Goal: Communication & Community: Answer question/provide support

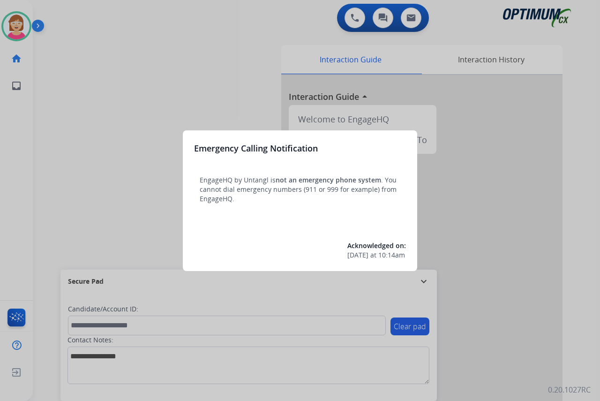
click at [117, 182] on div at bounding box center [300, 200] width 600 height 401
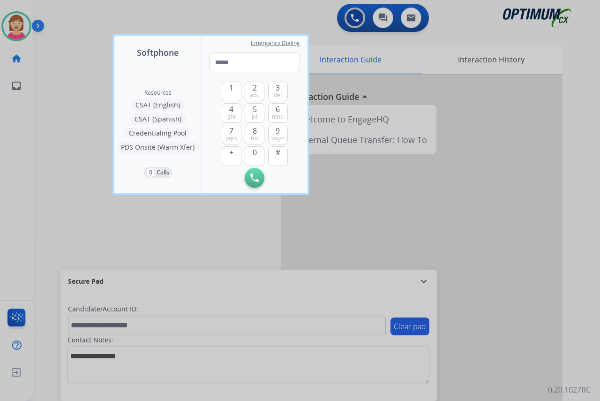
click at [105, 183] on div at bounding box center [300, 200] width 600 height 401
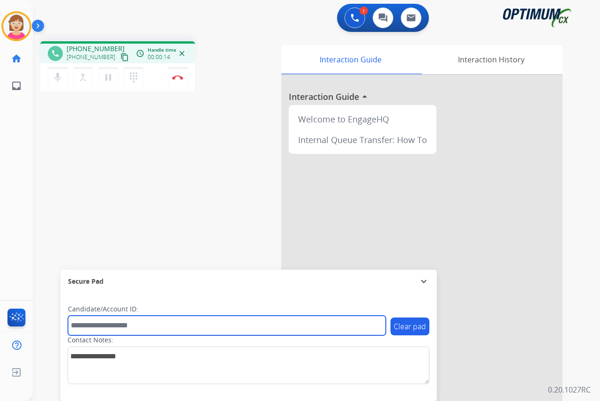
click at [88, 327] on input "text" at bounding box center [227, 325] width 318 height 20
type input "*******"
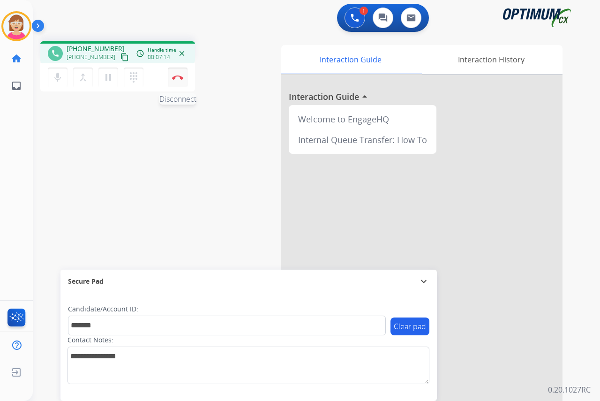
click at [178, 76] on img at bounding box center [177, 77] width 11 height 5
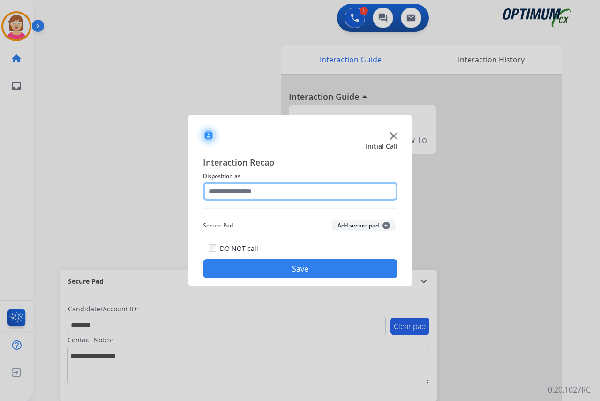
click at [220, 191] on input "text" at bounding box center [300, 191] width 194 height 19
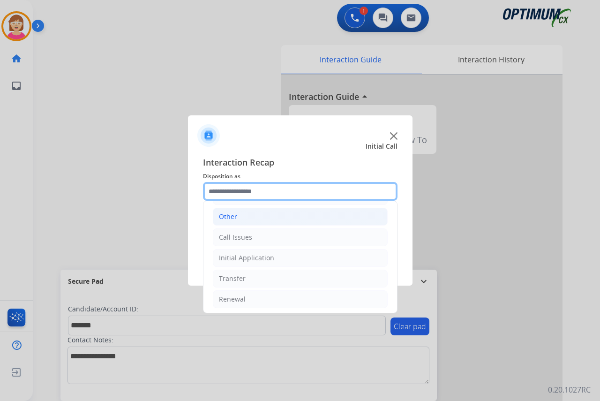
scroll to position [64, 0]
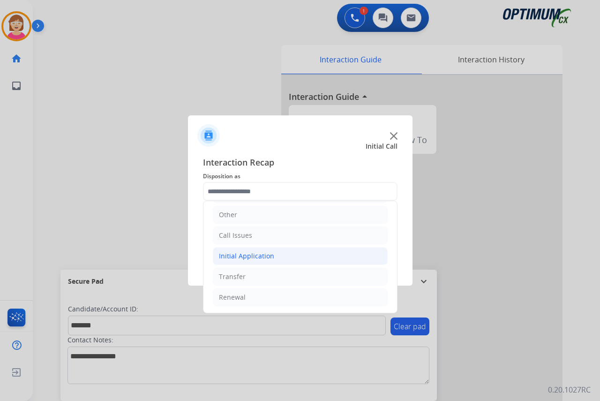
click at [243, 257] on div "Initial Application" at bounding box center [246, 255] width 55 height 9
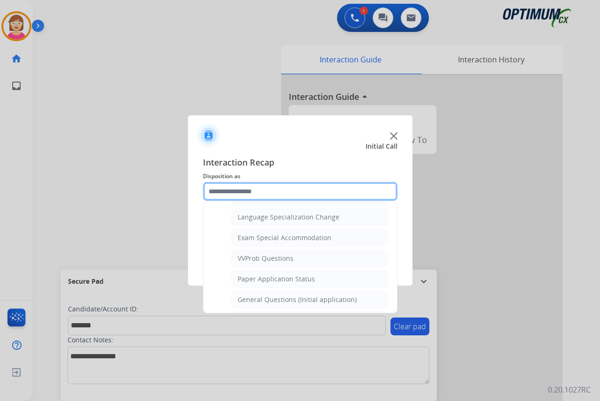
scroll to position [486, 0]
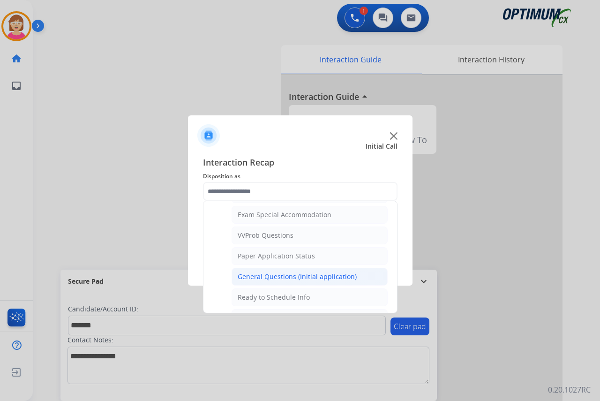
click at [275, 276] on div "General Questions (Initial application)" at bounding box center [297, 276] width 119 height 9
type input "**********"
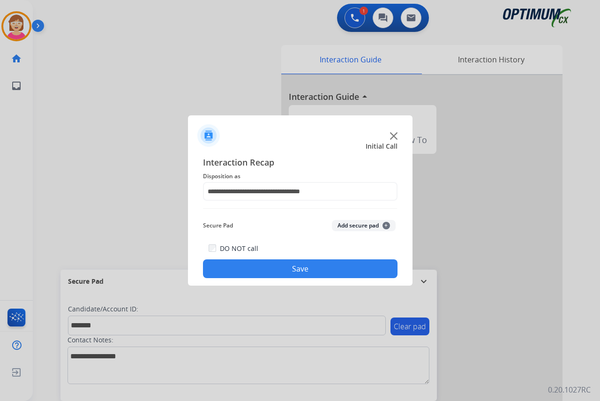
click at [385, 223] on span "+" at bounding box center [385, 225] width 7 height 7
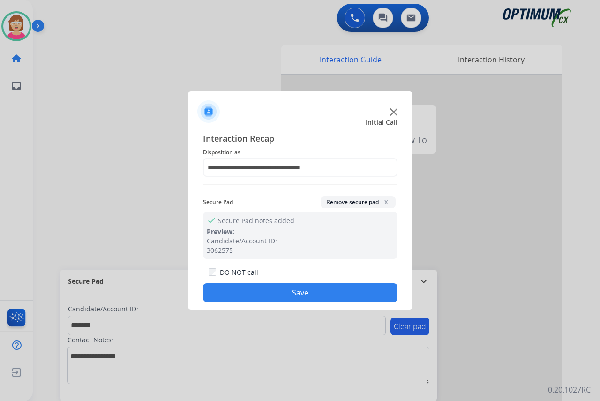
click at [235, 292] on button "Save" at bounding box center [300, 292] width 194 height 19
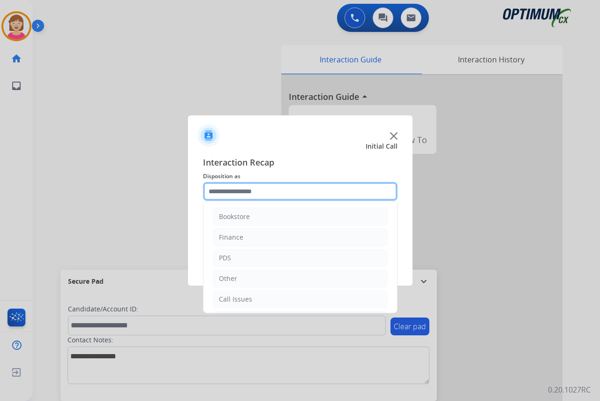
click at [218, 191] on input "text" at bounding box center [300, 191] width 194 height 19
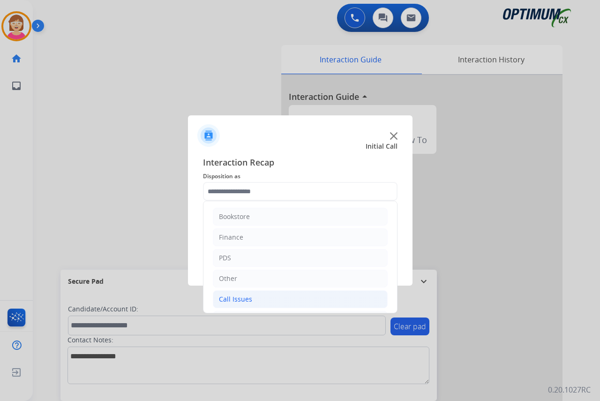
click at [259, 300] on li "Call Issues" at bounding box center [300, 299] width 175 height 18
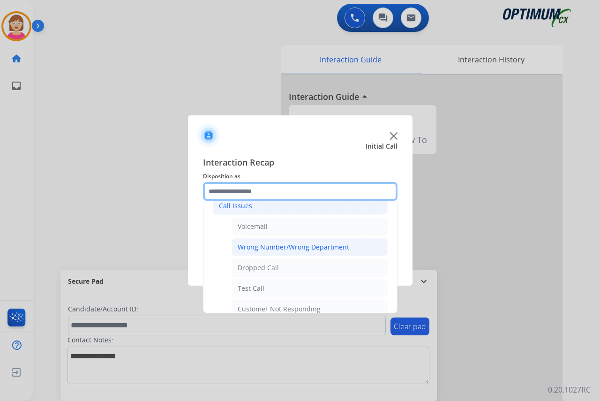
scroll to position [94, 0]
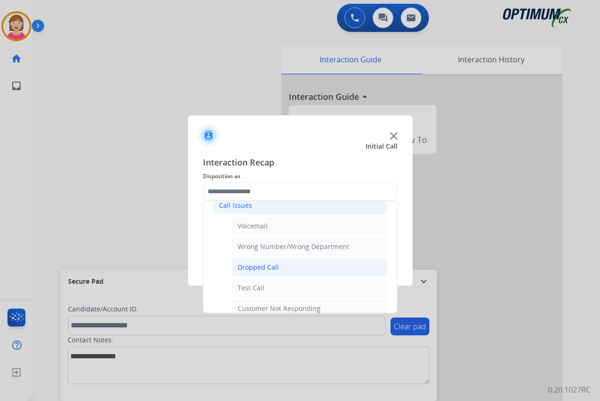
click at [268, 268] on div "Dropped Call" at bounding box center [258, 266] width 41 height 9
type input "**********"
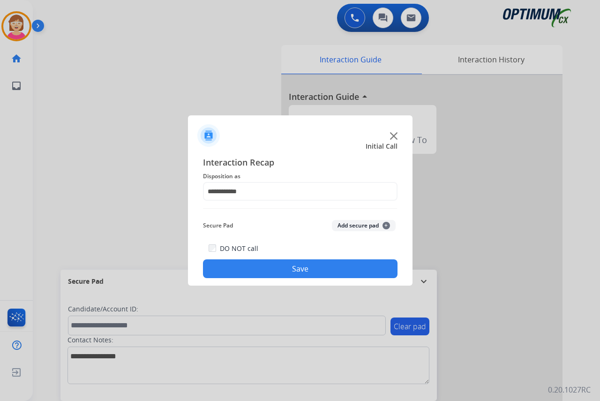
click at [276, 269] on button "Save" at bounding box center [300, 268] width 194 height 19
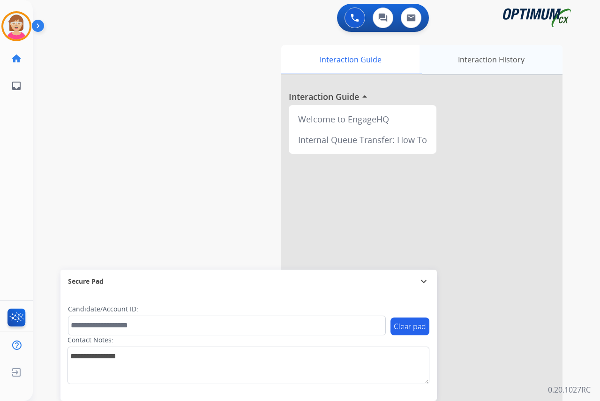
click at [485, 58] on div "Interaction History" at bounding box center [490, 59] width 143 height 29
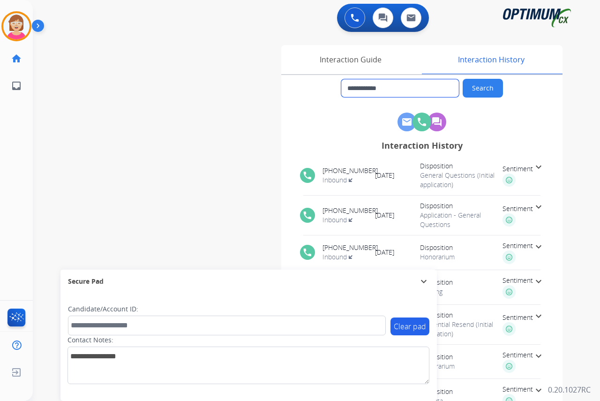
drag, startPoint x: 399, startPoint y: 89, endPoint x: 356, endPoint y: 91, distance: 42.7
click at [356, 91] on input "**********" at bounding box center [400, 88] width 118 height 18
click at [352, 13] on button at bounding box center [354, 17] width 21 height 21
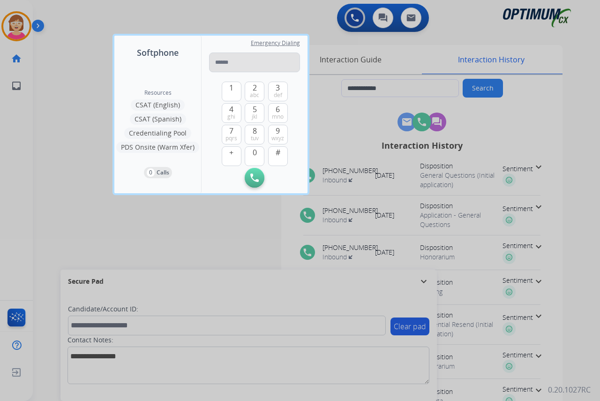
drag, startPoint x: 352, startPoint y: 13, endPoint x: 221, endPoint y: 59, distance: 139.2
type input "**********"
drag, startPoint x: 298, startPoint y: 60, endPoint x: 117, endPoint y: 79, distance: 181.4
click at [118, 79] on div "**********" at bounding box center [210, 114] width 193 height 157
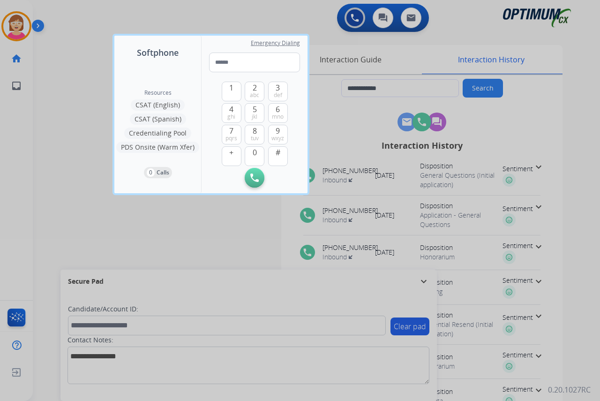
click at [402, 83] on div at bounding box center [300, 200] width 600 height 401
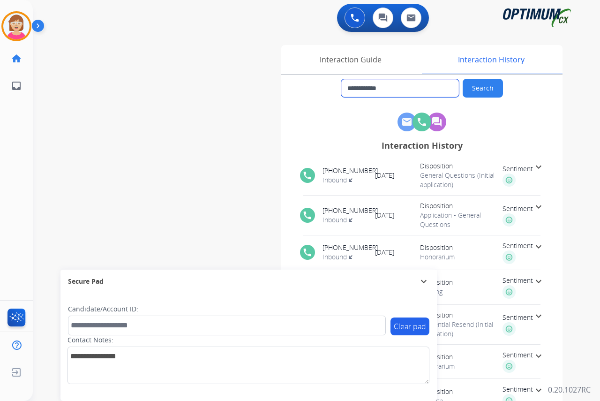
drag, startPoint x: 403, startPoint y: 86, endPoint x: 357, endPoint y: 89, distance: 46.5
click at [357, 89] on input "**********" at bounding box center [400, 88] width 118 height 18
click at [367, 59] on div "Interaction Guide" at bounding box center [350, 59] width 138 height 29
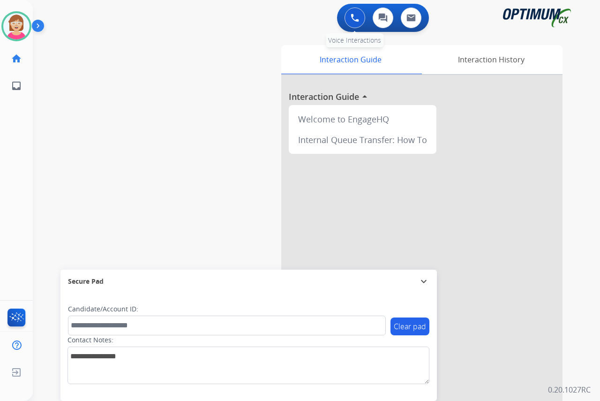
drag, startPoint x: 354, startPoint y: 16, endPoint x: 343, endPoint y: 25, distance: 14.3
click at [354, 17] on img at bounding box center [355, 18] width 8 height 8
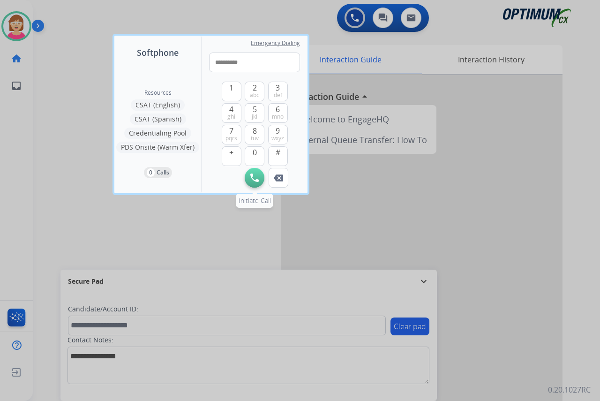
type input "**********"
click at [255, 179] on img at bounding box center [254, 177] width 8 height 8
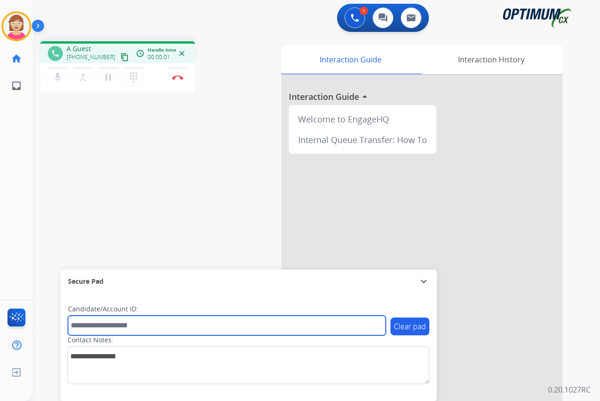
click at [77, 325] on input "text" at bounding box center [227, 325] width 318 height 20
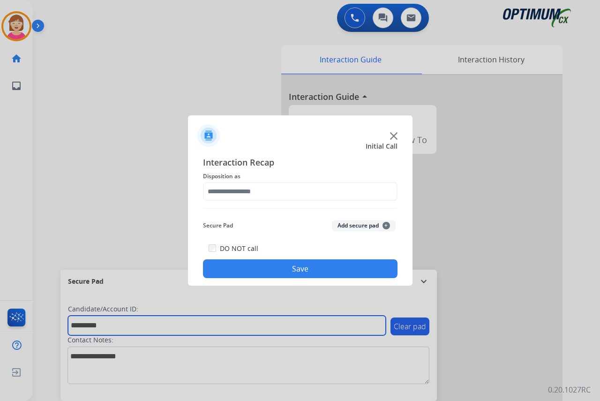
type input "*********"
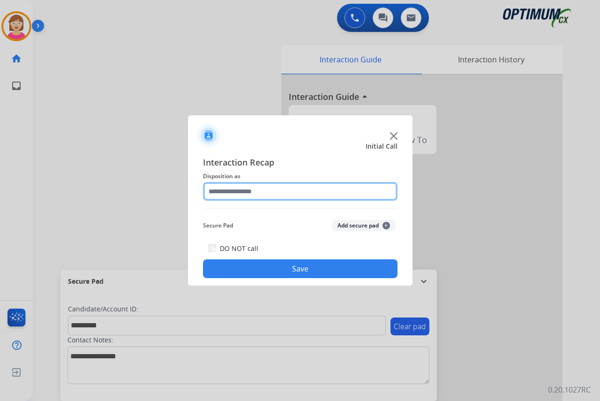
click at [232, 187] on input "text" at bounding box center [300, 191] width 194 height 19
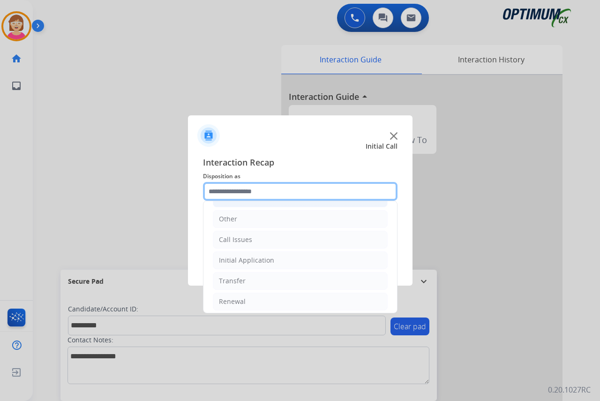
scroll to position [64, 0]
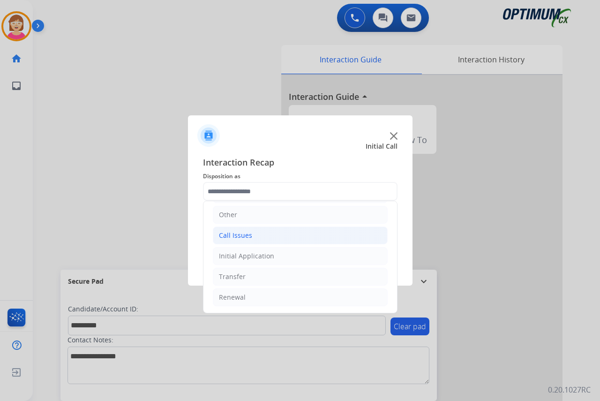
click at [239, 236] on div "Call Issues" at bounding box center [235, 235] width 33 height 9
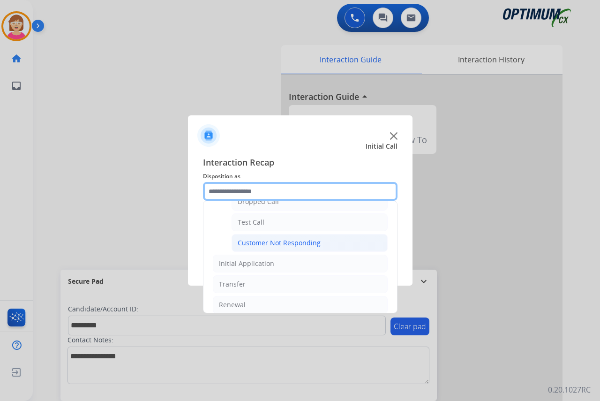
scroll to position [167, 0]
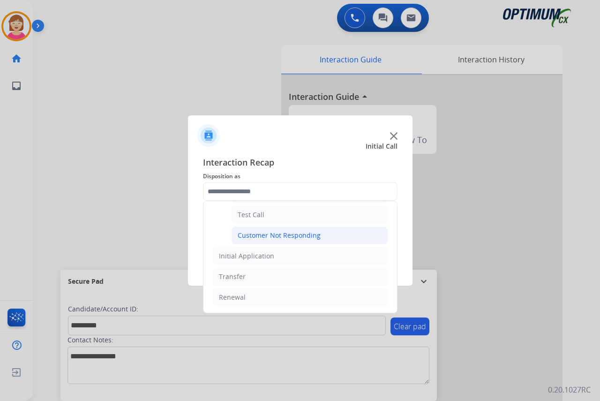
click at [272, 233] on div "Customer Not Responding" at bounding box center [279, 235] width 83 height 9
type input "**********"
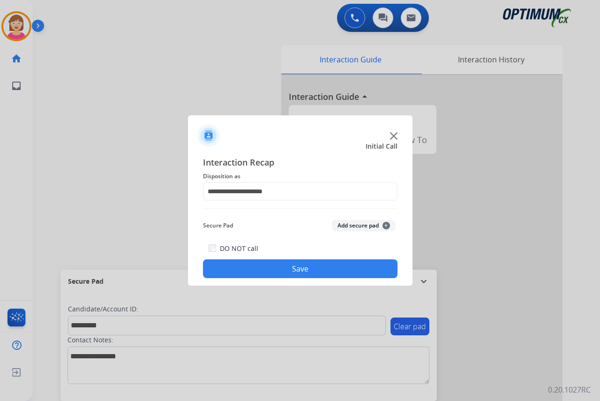
click at [388, 223] on button "Add secure pad +" at bounding box center [364, 225] width 64 height 11
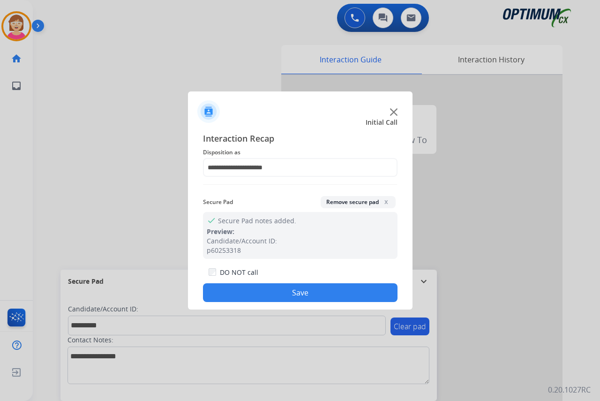
click at [266, 291] on button "Save" at bounding box center [300, 292] width 194 height 19
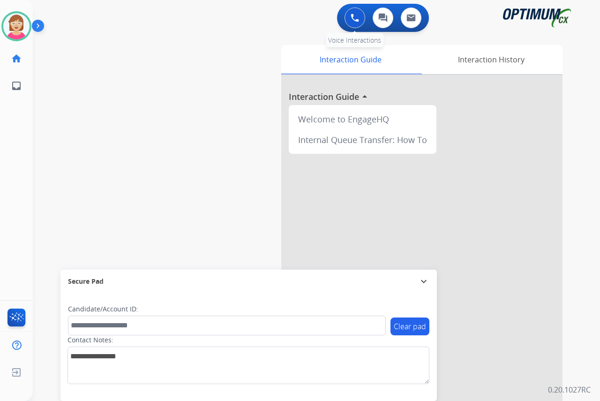
click at [357, 14] on img at bounding box center [355, 18] width 8 height 8
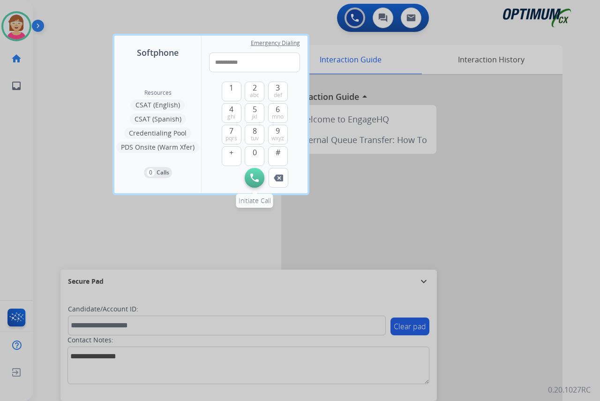
type input "**********"
click at [249, 178] on button "Initiate Call" at bounding box center [255, 178] width 20 height 20
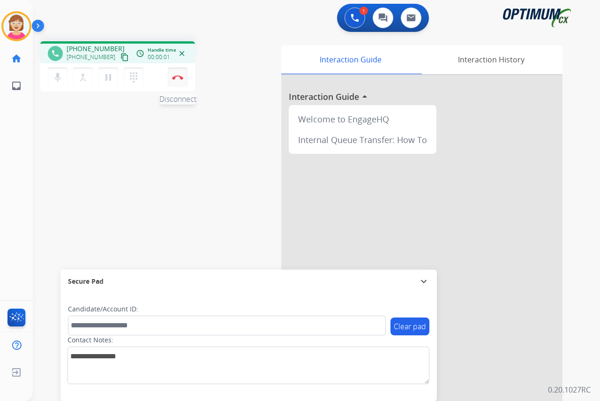
click at [178, 75] on button "Disconnect" at bounding box center [178, 77] width 20 height 20
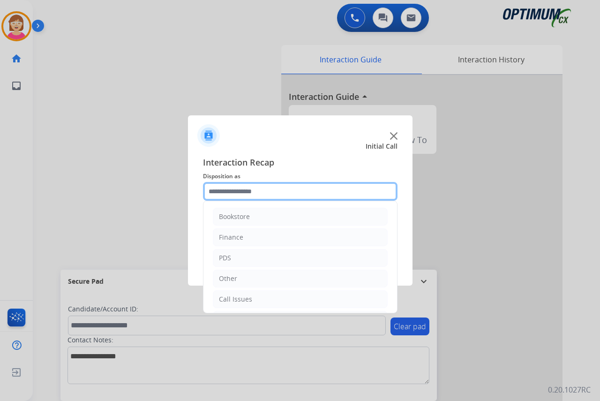
click at [224, 192] on input "text" at bounding box center [300, 191] width 194 height 19
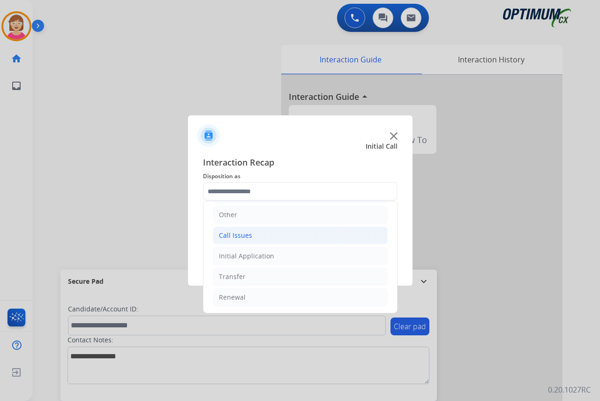
drag, startPoint x: 252, startPoint y: 231, endPoint x: 261, endPoint y: 238, distance: 11.0
click at [252, 232] on li "Call Issues" at bounding box center [300, 235] width 175 height 18
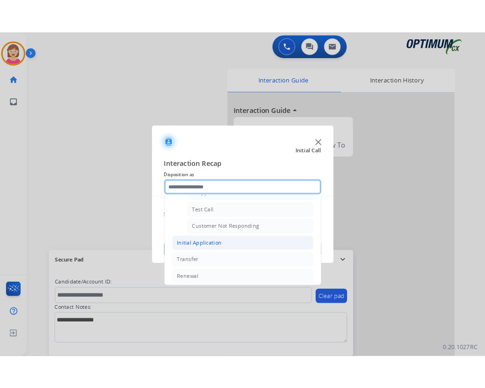
scroll to position [167, 0]
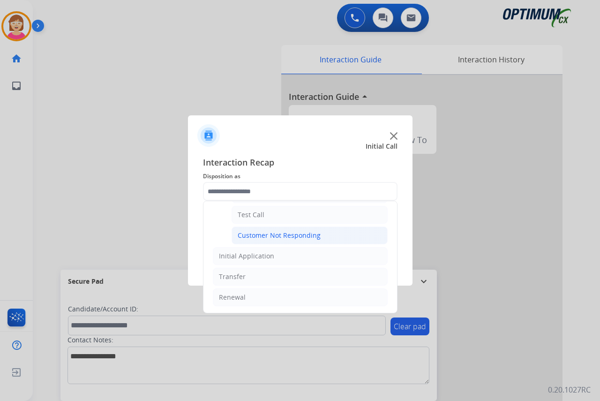
drag, startPoint x: 265, startPoint y: 236, endPoint x: 276, endPoint y: 236, distance: 10.8
click at [265, 236] on div "Customer Not Responding" at bounding box center [279, 235] width 83 height 9
type input "**********"
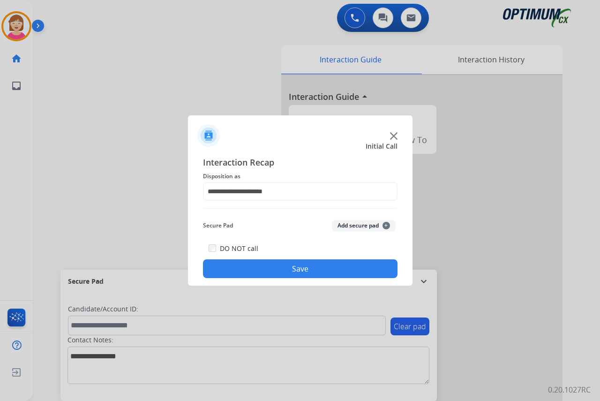
click at [269, 265] on button "Save" at bounding box center [300, 268] width 194 height 19
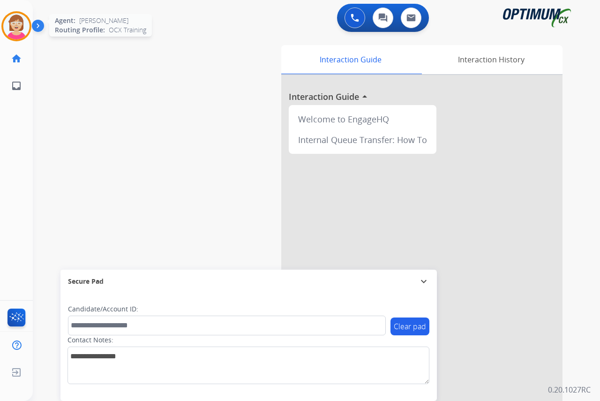
click at [13, 30] on img at bounding box center [16, 26] width 26 height 26
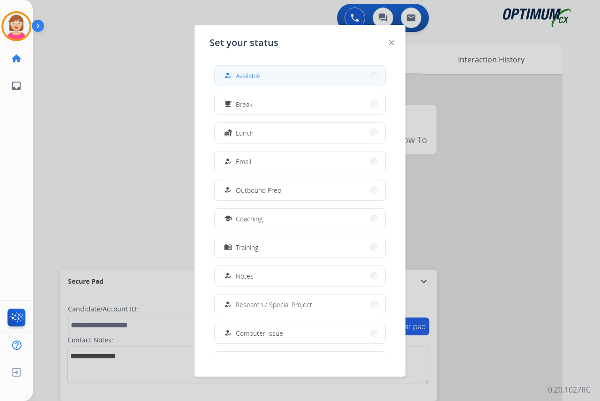
click at [249, 78] on span "Available" at bounding box center [248, 76] width 25 height 10
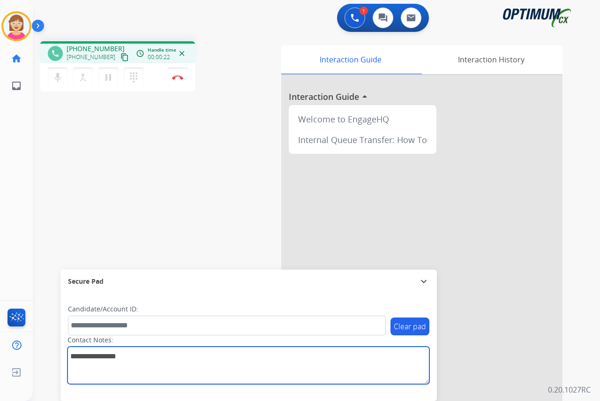
click at [85, 361] on textarea at bounding box center [248, 364] width 362 height 37
type textarea "*******"
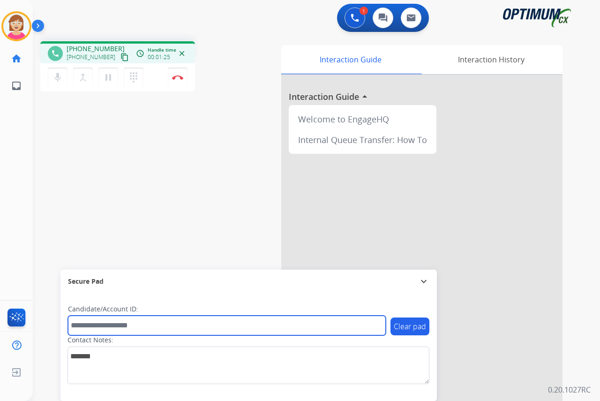
click at [86, 325] on input "text" at bounding box center [227, 325] width 318 height 20
type input "*******"
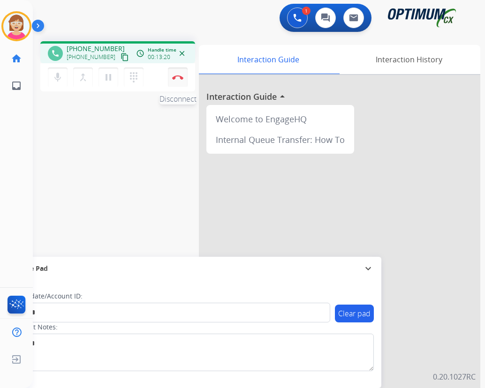
click at [177, 76] on img at bounding box center [177, 77] width 11 height 5
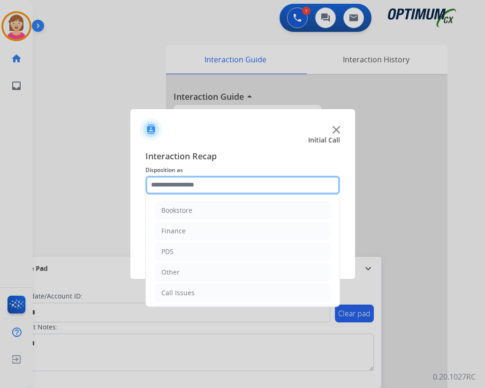
click at [166, 186] on input "text" at bounding box center [242, 185] width 194 height 19
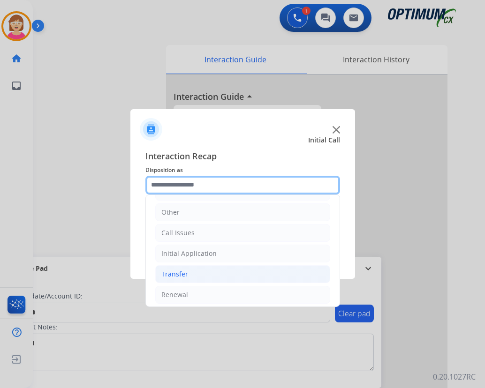
scroll to position [64, 0]
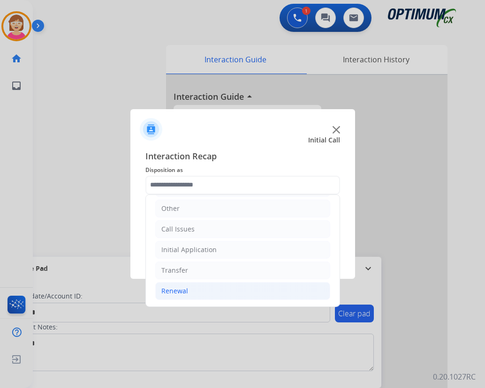
click at [176, 292] on div "Renewal" at bounding box center [174, 290] width 27 height 9
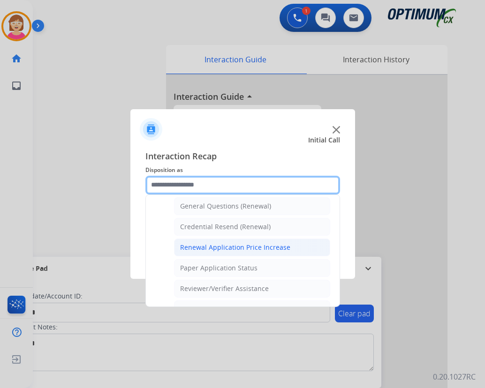
scroll to position [362, 0]
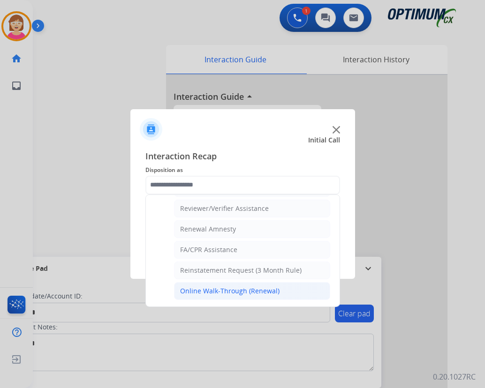
click at [215, 293] on div "Online Walk-Through (Renewal)" at bounding box center [229, 290] width 99 height 9
type input "**********"
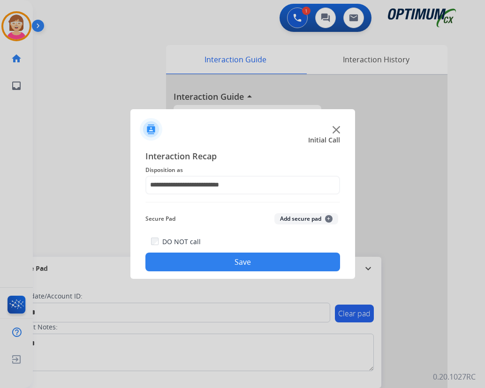
click at [331, 219] on button "Add secure pad +" at bounding box center [306, 218] width 64 height 11
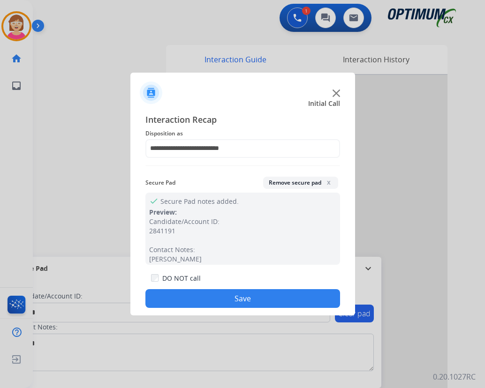
drag, startPoint x: 210, startPoint y: 298, endPoint x: 208, endPoint y: 294, distance: 5.1
click at [209, 298] on button "Save" at bounding box center [242, 298] width 194 height 19
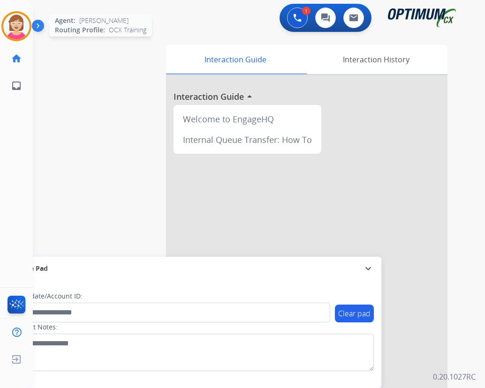
click at [14, 30] on img at bounding box center [16, 26] width 26 height 26
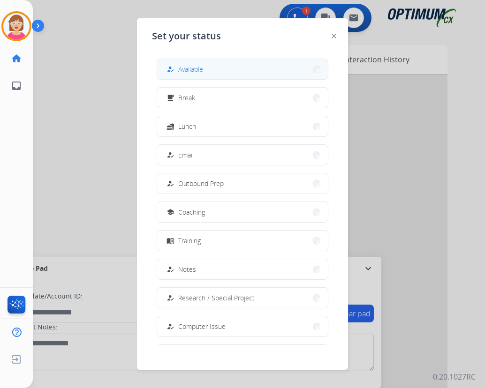
click at [194, 70] on span "Available" at bounding box center [190, 69] width 25 height 10
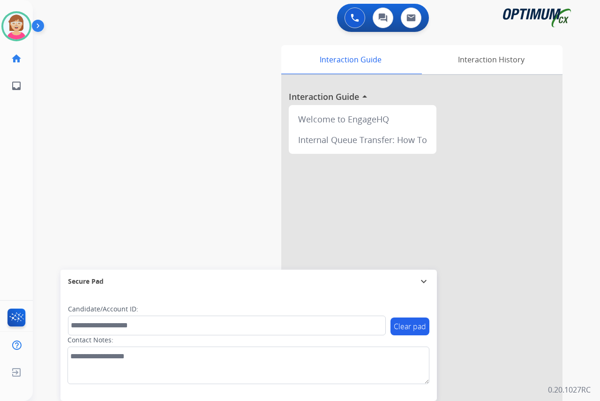
click at [28, 146] on div "[PERSON_NAME] Available Edit Avatar Agent: [PERSON_NAME] Profile: OCX Training …" at bounding box center [16, 200] width 33 height 401
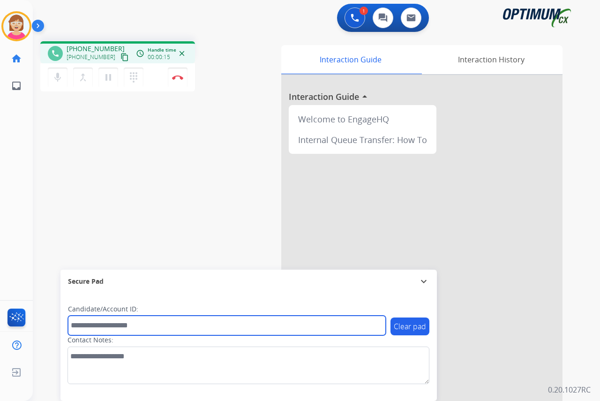
drag, startPoint x: 93, startPoint y: 327, endPoint x: 78, endPoint y: 324, distance: 14.7
click at [92, 327] on input "text" at bounding box center [227, 325] width 318 height 20
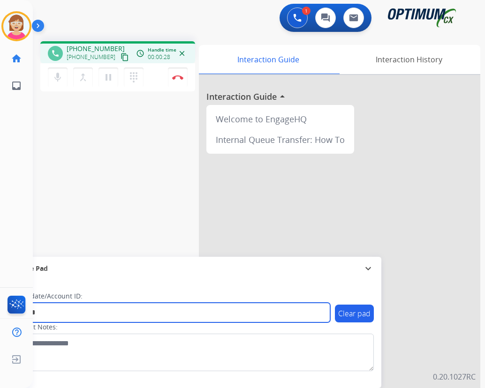
type input "*******"
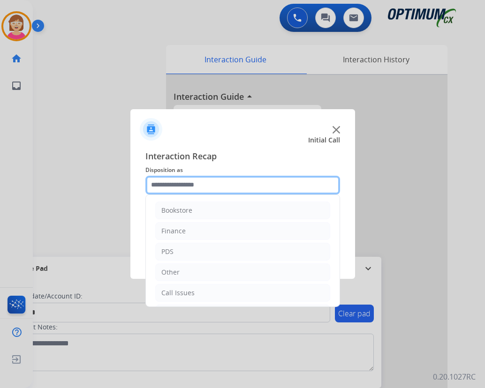
click at [163, 188] on input "text" at bounding box center [242, 185] width 194 height 19
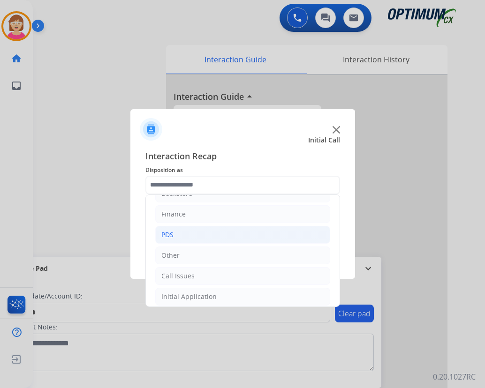
click at [167, 233] on div "PDS" at bounding box center [167, 234] width 12 height 9
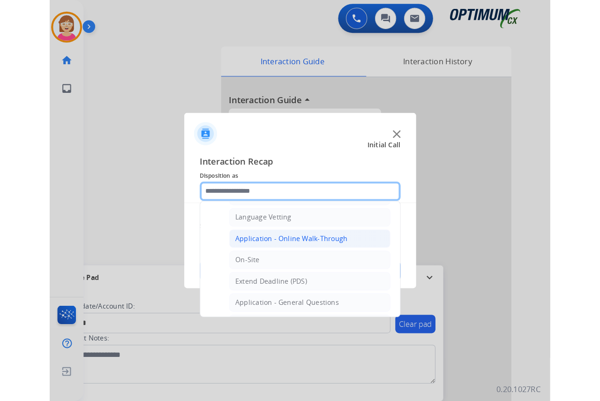
scroll to position [251, 0]
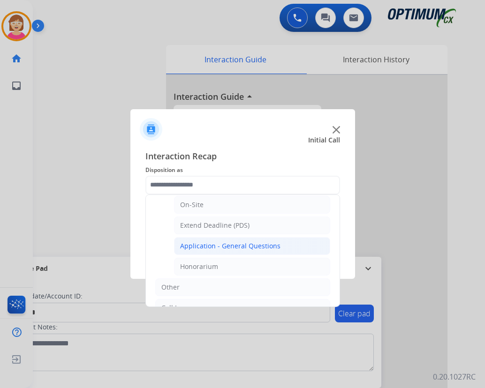
click at [218, 245] on div "Application - General Questions" at bounding box center [230, 245] width 100 height 9
type input "**********"
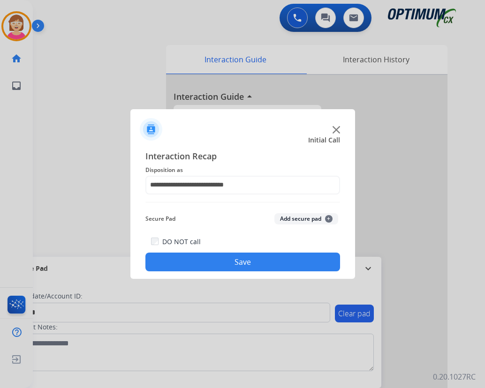
click at [328, 219] on span "+" at bounding box center [328, 218] width 7 height 7
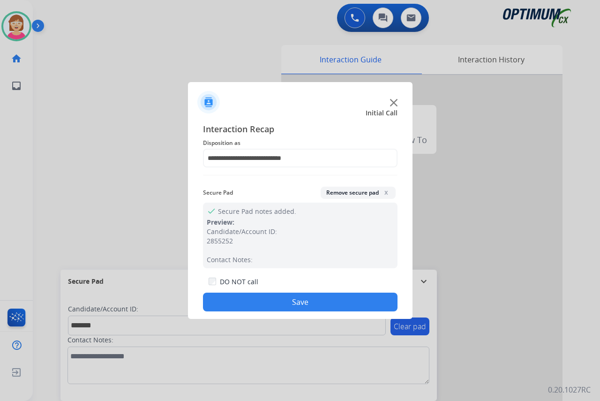
click at [255, 303] on button "Save" at bounding box center [300, 301] width 194 height 19
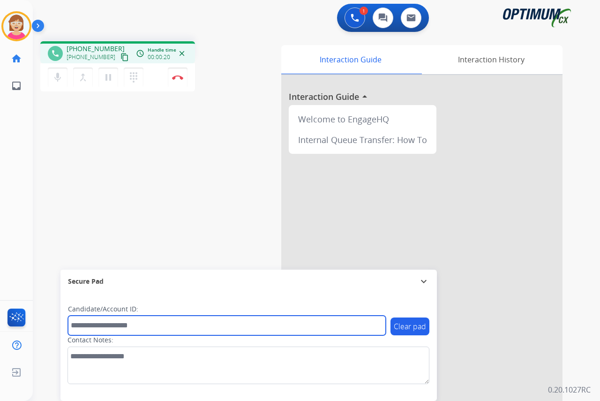
click at [81, 327] on input "text" at bounding box center [227, 325] width 318 height 20
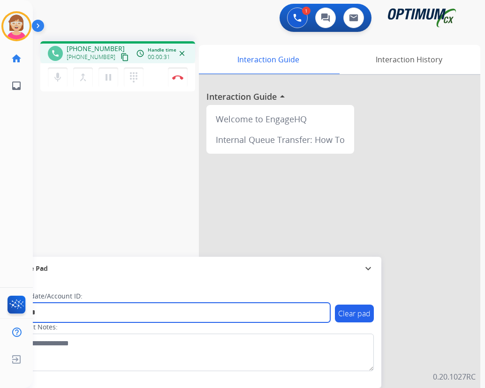
type input "*******"
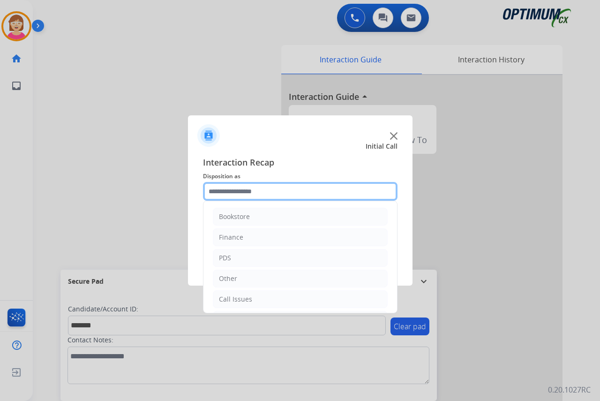
click at [220, 192] on input "text" at bounding box center [300, 191] width 194 height 19
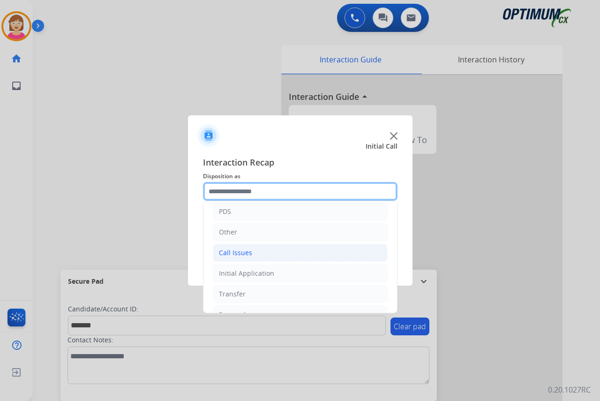
scroll to position [47, 0]
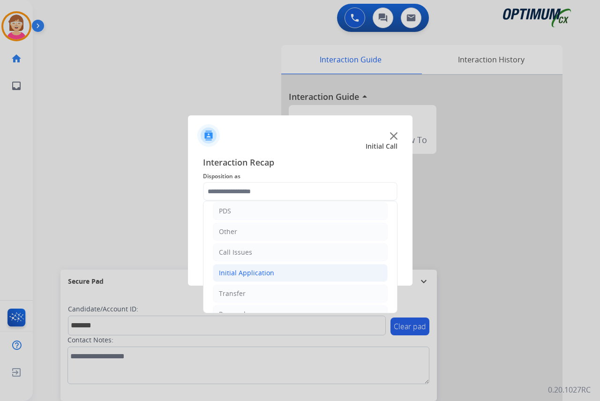
click at [243, 271] on div "Initial Application" at bounding box center [246, 272] width 55 height 9
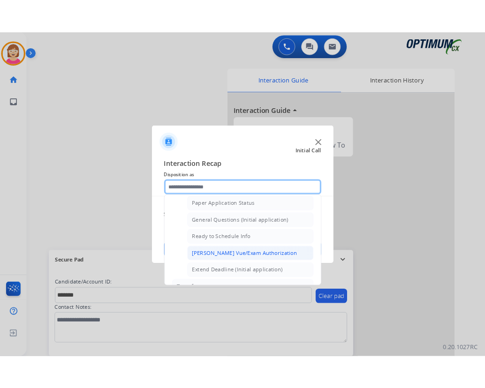
scroll to position [515, 0]
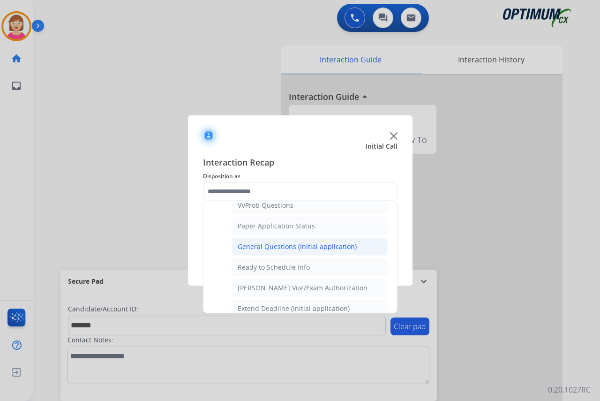
click at [285, 246] on div "General Questions (Initial application)" at bounding box center [297, 246] width 119 height 9
type input "**********"
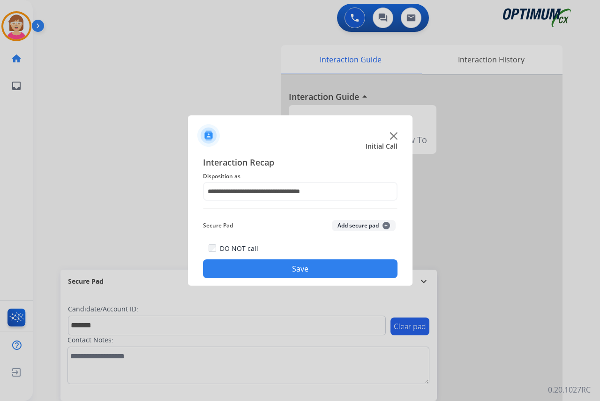
click at [388, 224] on span "+" at bounding box center [385, 225] width 7 height 7
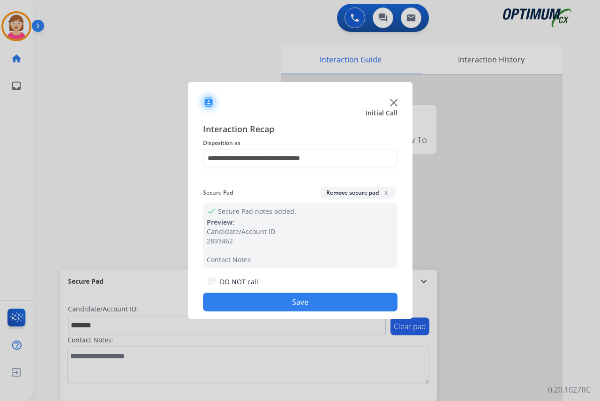
click at [246, 294] on button "Save" at bounding box center [300, 301] width 194 height 19
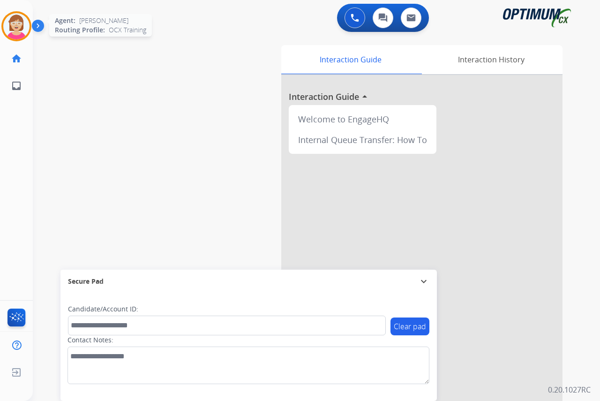
click at [16, 21] on img at bounding box center [16, 26] width 26 height 26
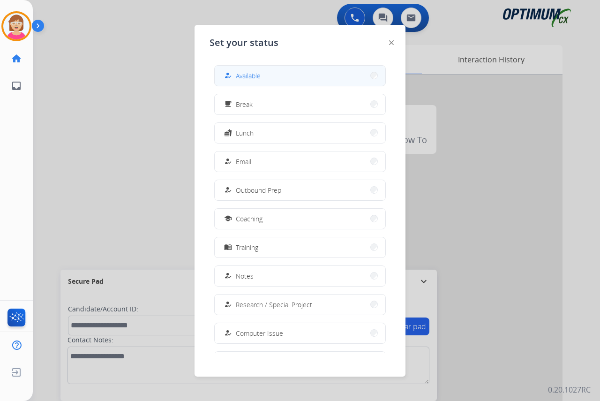
click at [265, 75] on button "how_to_reg Available" at bounding box center [300, 76] width 171 height 20
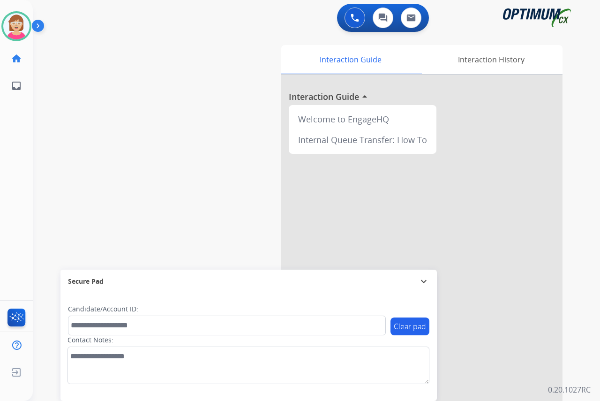
click at [29, 115] on div "[PERSON_NAME] Available Edit Avatar Agent: [PERSON_NAME] Profile: OCX Training …" at bounding box center [16, 200] width 33 height 401
click at [24, 183] on div "[PERSON_NAME] Available Edit Avatar Agent: [PERSON_NAME] Profile: OCX Training …" at bounding box center [16, 200] width 33 height 401
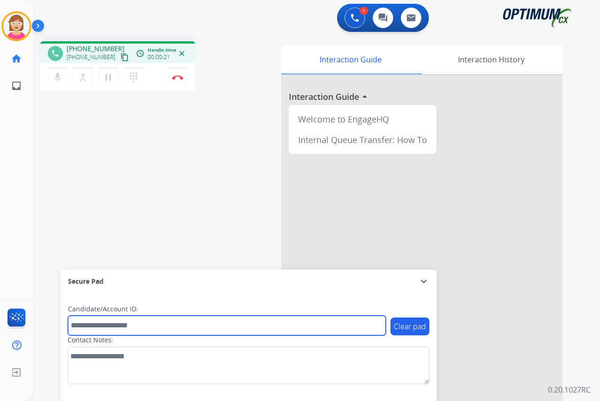
click at [88, 325] on input "text" at bounding box center [227, 325] width 318 height 20
type input "*******"
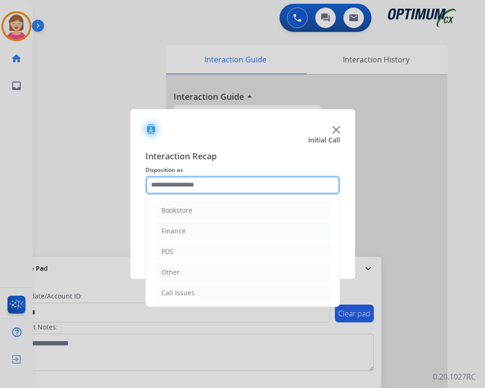
click at [158, 185] on input "text" at bounding box center [242, 185] width 194 height 19
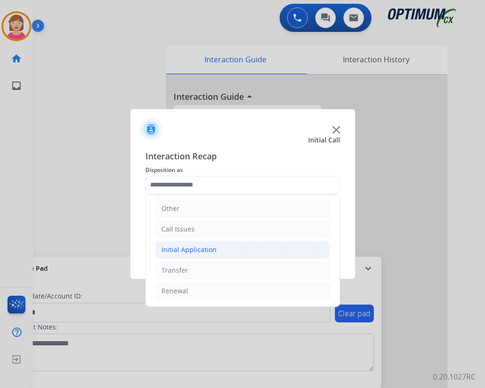
click at [186, 249] on div "Initial Application" at bounding box center [188, 249] width 55 height 9
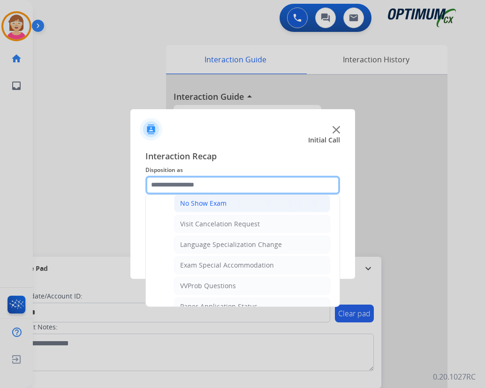
scroll to position [486, 0]
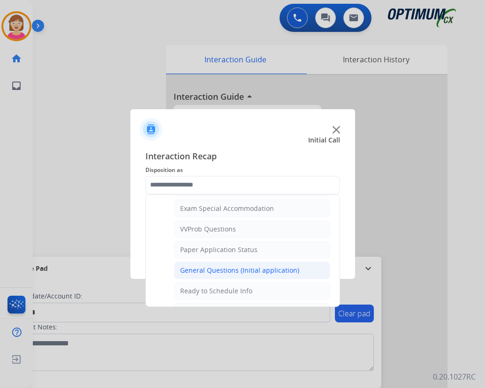
click at [219, 270] on div "General Questions (Initial application)" at bounding box center [239, 270] width 119 height 9
type input "**********"
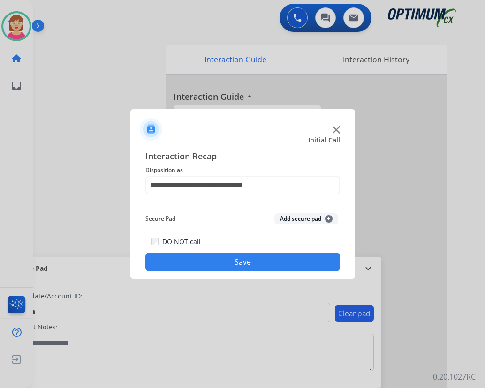
click at [329, 217] on span "+" at bounding box center [328, 218] width 7 height 7
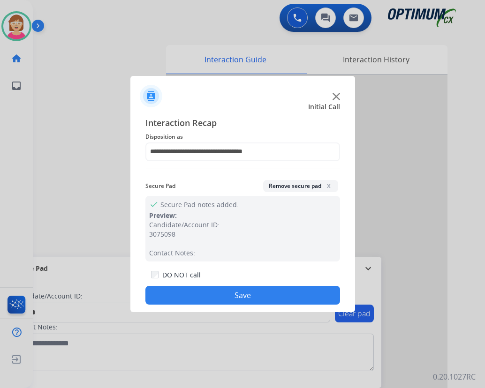
click at [169, 292] on button "Save" at bounding box center [242, 295] width 194 height 19
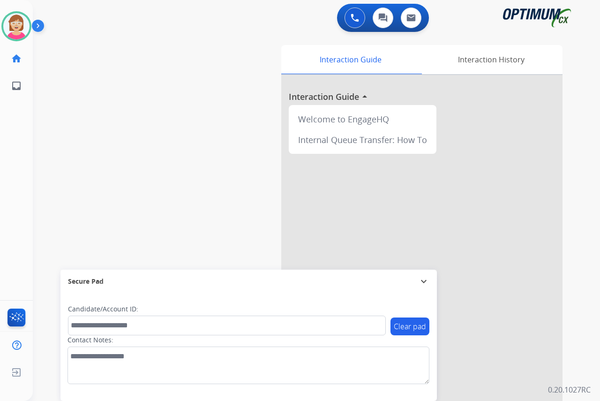
click at [24, 148] on div "[PERSON_NAME] Available Edit Avatar Agent: [PERSON_NAME] Profile: OCX Training …" at bounding box center [16, 200] width 33 height 401
click at [19, 149] on div "[PERSON_NAME] Available Edit Avatar Agent: [PERSON_NAME] Profile: OCX Training …" at bounding box center [16, 200] width 33 height 401
click at [15, 23] on img at bounding box center [16, 26] width 26 height 26
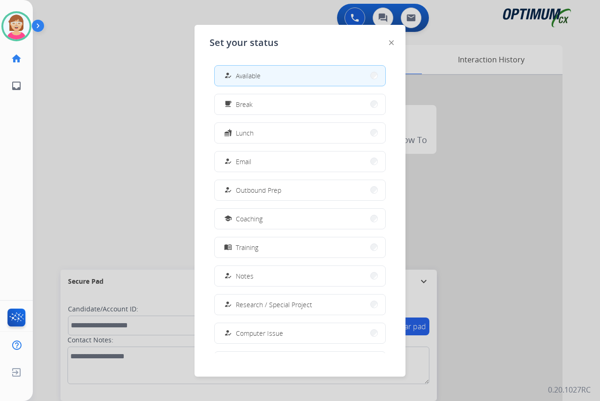
drag, startPoint x: 260, startPoint y: 108, endPoint x: 270, endPoint y: 112, distance: 11.6
click at [264, 110] on button "free_breakfast Break" at bounding box center [300, 104] width 171 height 20
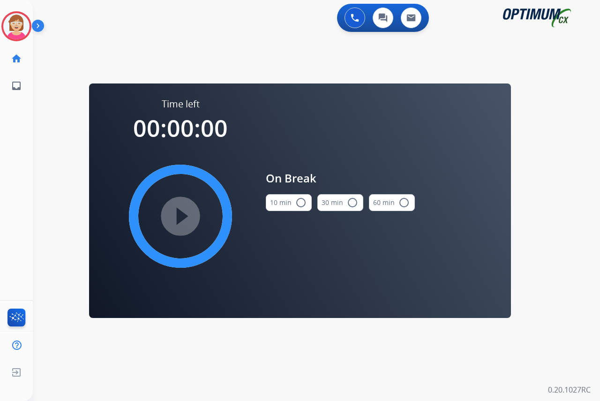
click at [299, 200] on mat-icon "radio_button_unchecked" at bounding box center [300, 202] width 11 height 11
click at [180, 214] on mat-icon "play_circle_filled" at bounding box center [180, 215] width 11 height 11
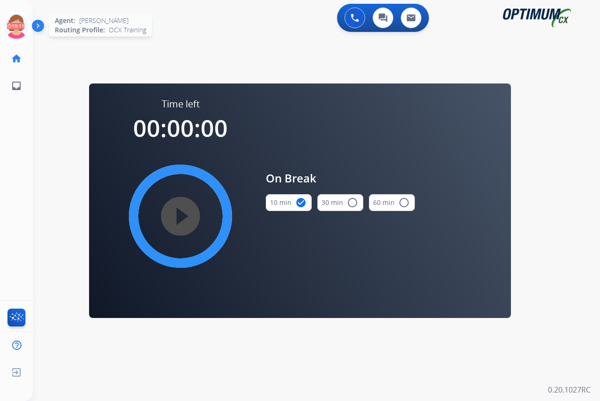
click at [15, 19] on icon at bounding box center [16, 26] width 30 height 30
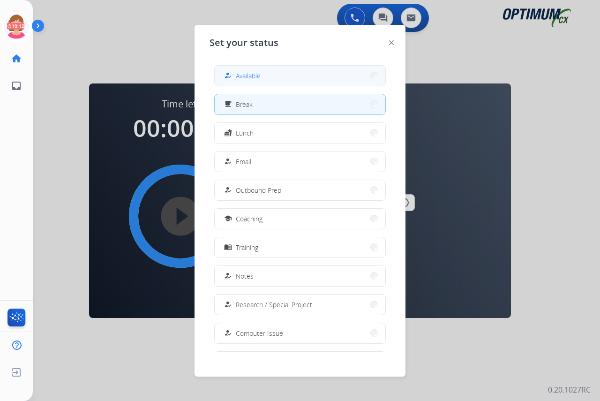
click at [266, 73] on button "how_to_reg Available" at bounding box center [300, 76] width 171 height 20
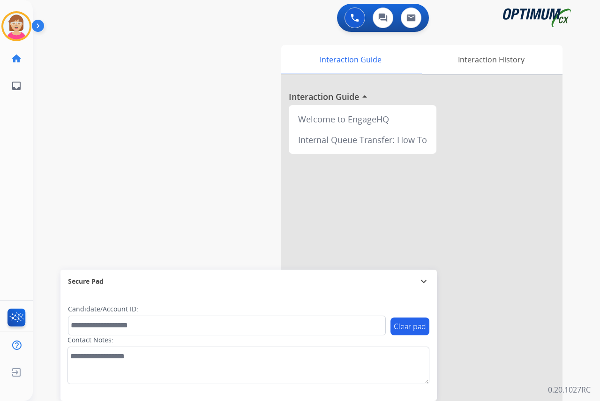
click at [16, 157] on div "[PERSON_NAME] Available Edit Avatar Agent: [PERSON_NAME] Profile: OCX Training …" at bounding box center [16, 200] width 33 height 401
click at [16, 28] on img at bounding box center [16, 26] width 26 height 26
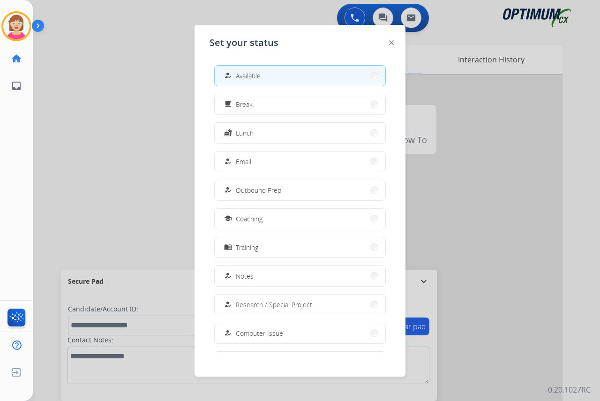
click at [65, 124] on div at bounding box center [300, 200] width 600 height 401
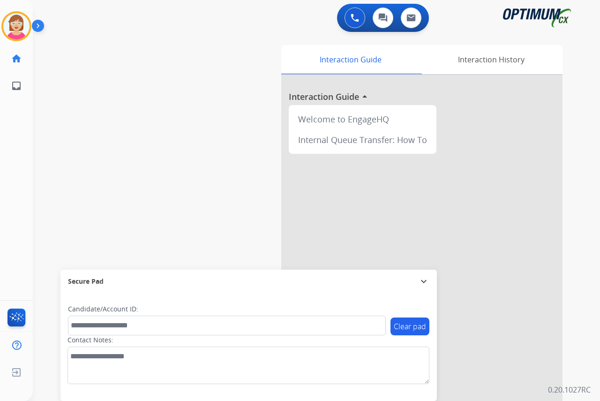
click at [15, 164] on div "[PERSON_NAME] Available Edit Avatar Agent: [PERSON_NAME] Profile: OCX Training …" at bounding box center [16, 200] width 33 height 401
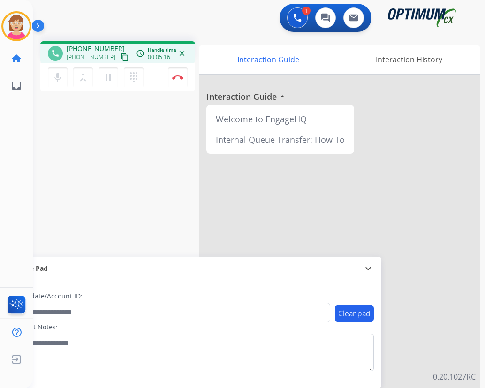
click at [186, 221] on div "phone [PHONE_NUMBER] [PHONE_NUMBER] content_copy access_time Call metrics Queue…" at bounding box center [247, 229] width 429 height 391
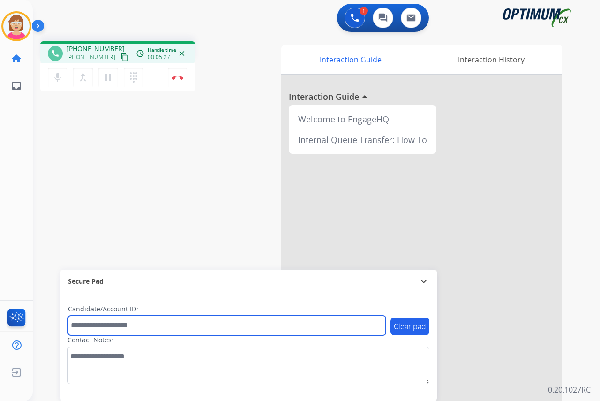
click at [82, 325] on input "text" at bounding box center [227, 325] width 318 height 20
click at [123, 327] on input "*******" at bounding box center [227, 325] width 318 height 20
click at [135, 327] on input "*******" at bounding box center [227, 325] width 318 height 20
click at [147, 326] on input "**********" at bounding box center [227, 325] width 318 height 20
type input "**********"
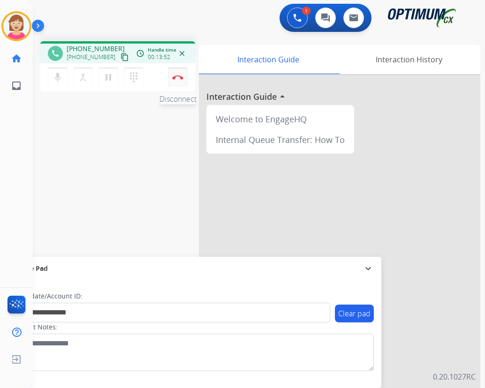
click at [178, 75] on img at bounding box center [177, 77] width 11 height 5
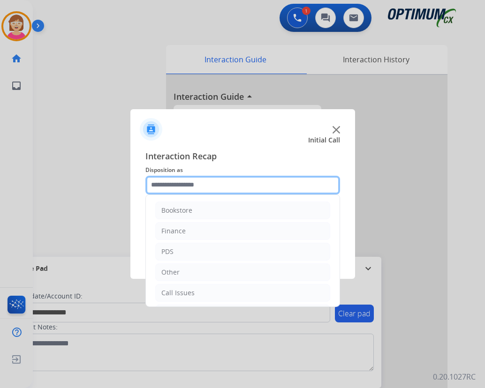
click at [163, 184] on input "text" at bounding box center [242, 185] width 194 height 19
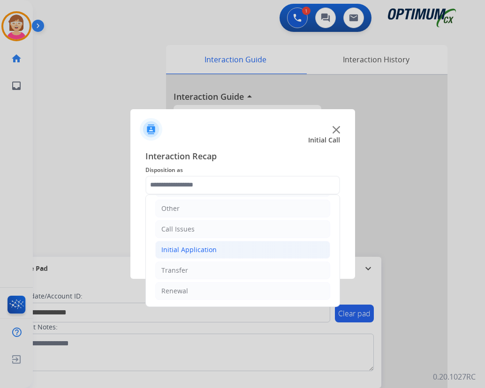
click at [192, 251] on div "Initial Application" at bounding box center [188, 249] width 55 height 9
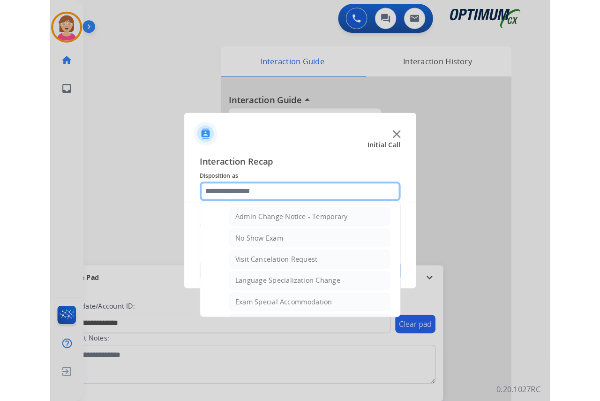
scroll to position [345, 0]
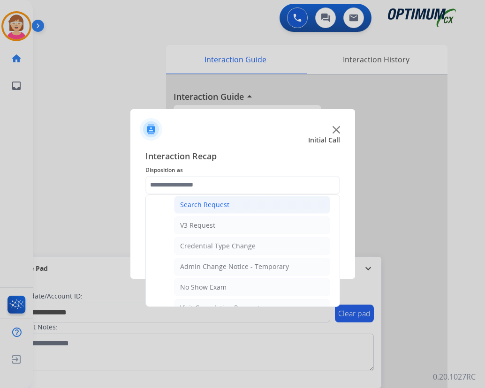
click at [208, 206] on div "Search Request" at bounding box center [204, 204] width 49 height 9
type input "**********"
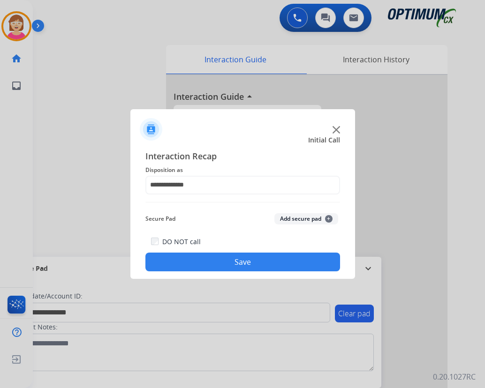
click at [329, 218] on span "+" at bounding box center [328, 218] width 7 height 7
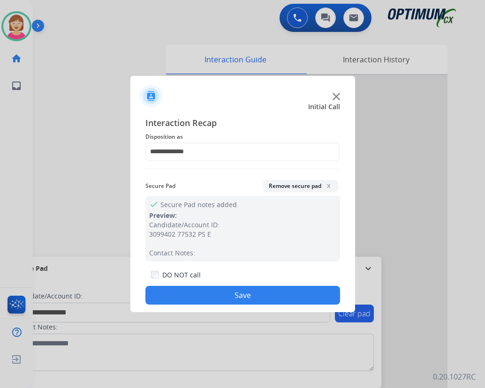
click at [210, 289] on button "Save" at bounding box center [242, 295] width 194 height 19
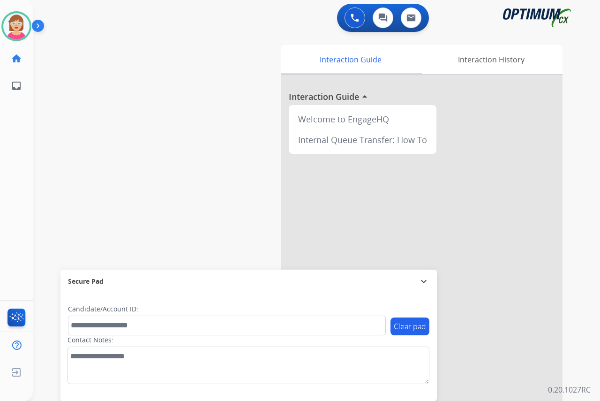
click at [19, 212] on div "[PERSON_NAME] Available Edit Avatar Agent: [PERSON_NAME] Profile: OCX Training …" at bounding box center [16, 200] width 33 height 401
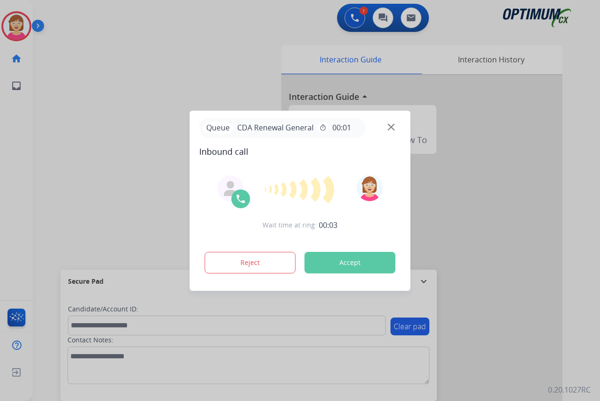
click at [20, 142] on div at bounding box center [300, 200] width 600 height 401
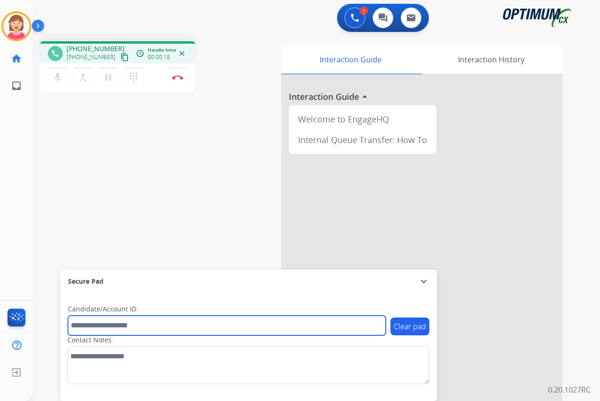
click at [81, 322] on input "text" at bounding box center [227, 325] width 318 height 20
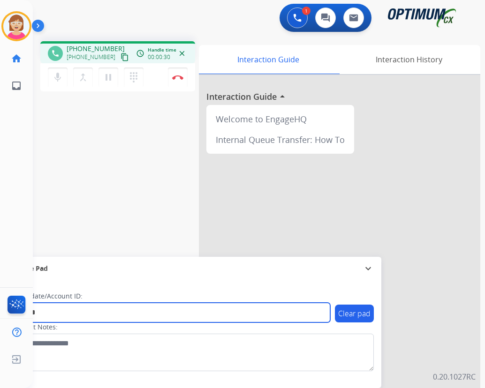
type input "*******"
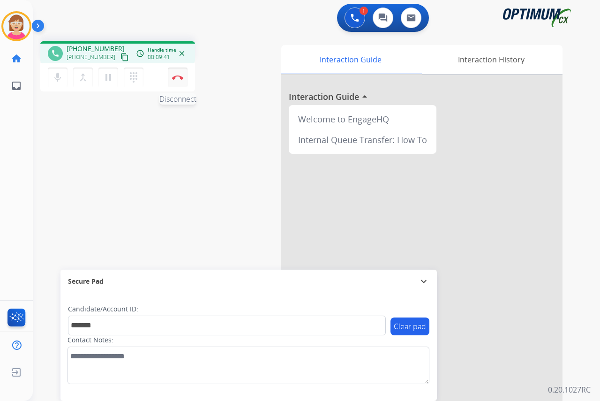
click at [178, 76] on img at bounding box center [177, 77] width 11 height 5
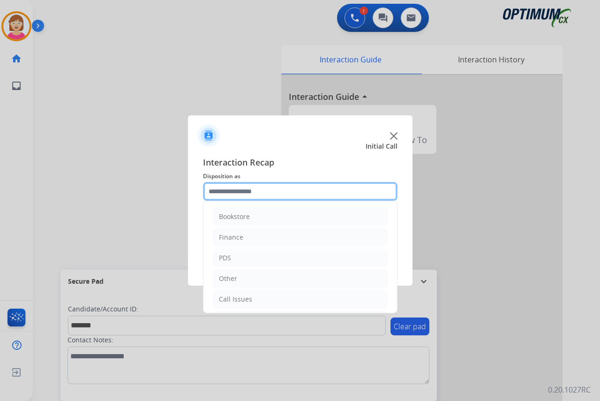
click at [216, 192] on input "text" at bounding box center [300, 191] width 194 height 19
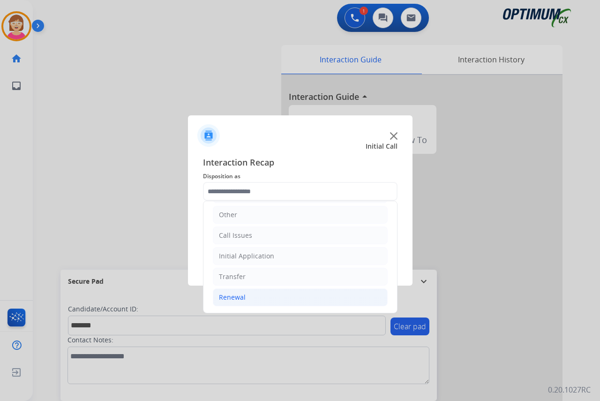
click at [231, 298] on div "Renewal" at bounding box center [232, 296] width 27 height 9
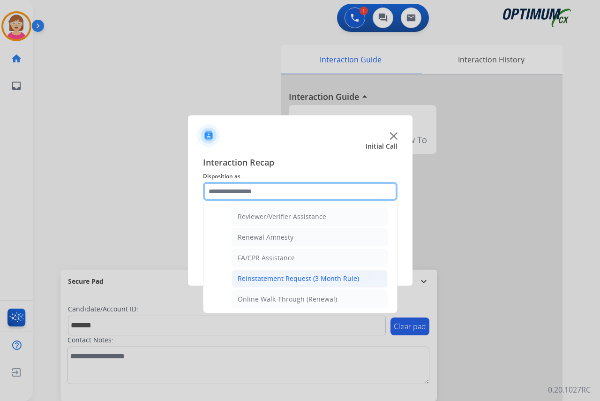
scroll to position [362, 0]
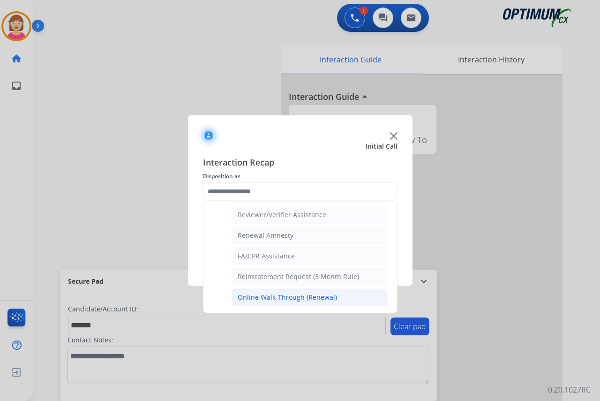
click at [258, 296] on div "Online Walk-Through (Renewal)" at bounding box center [287, 296] width 99 height 9
type input "**********"
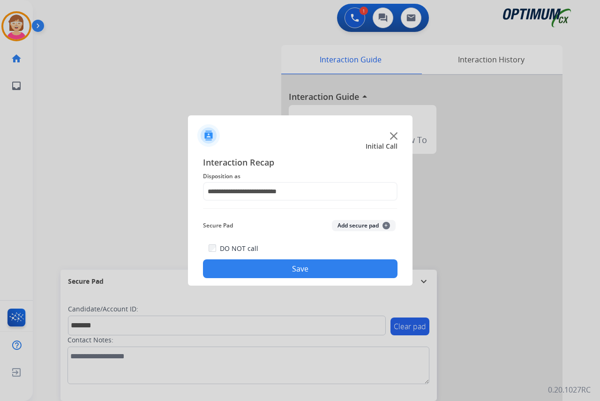
click at [384, 225] on span "+" at bounding box center [385, 225] width 7 height 7
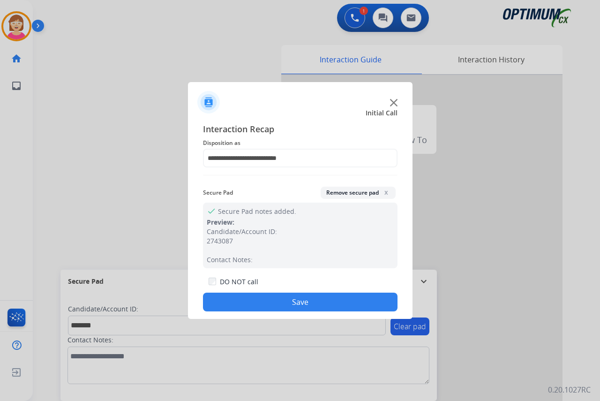
drag, startPoint x: 257, startPoint y: 302, endPoint x: 253, endPoint y: 299, distance: 5.5
click at [254, 300] on button "Save" at bounding box center [300, 301] width 194 height 19
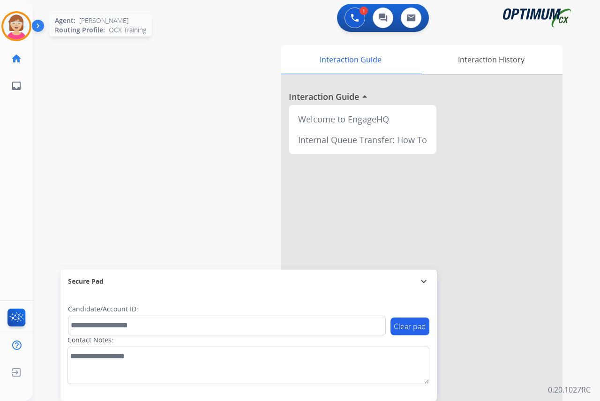
click at [14, 25] on img at bounding box center [16, 26] width 26 height 26
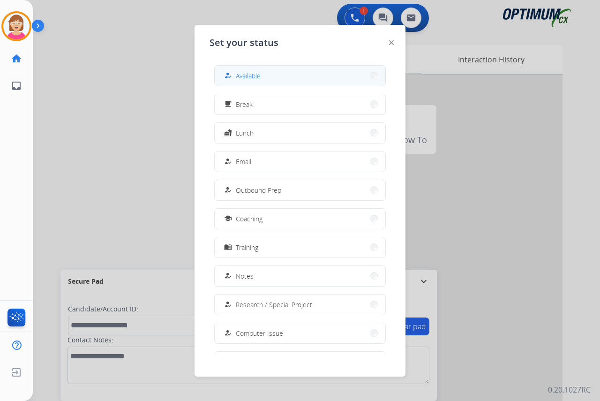
click at [258, 77] on span "Available" at bounding box center [248, 76] width 25 height 10
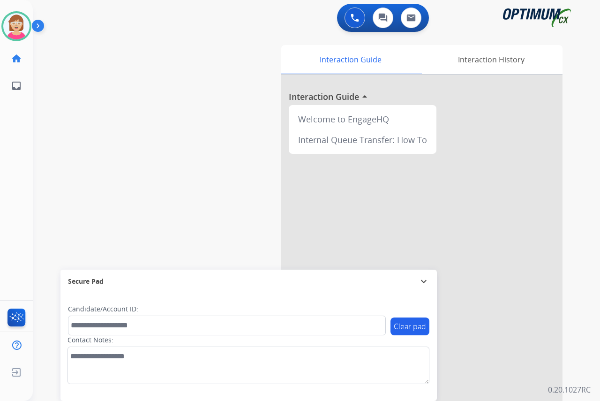
click at [25, 156] on div "[PERSON_NAME] Available Edit Avatar Agent: [PERSON_NAME] Profile: OCX Training …" at bounding box center [16, 200] width 33 height 401
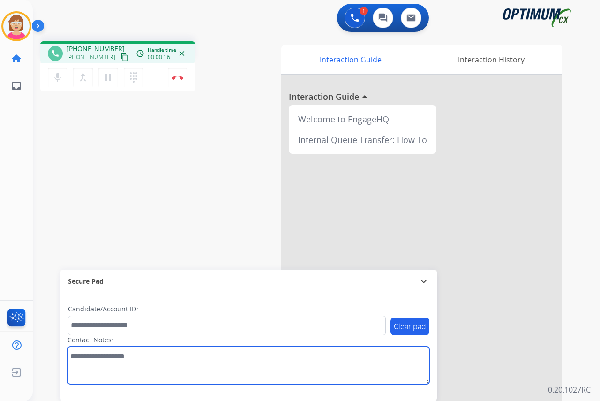
click at [77, 359] on textarea at bounding box center [248, 364] width 362 height 37
type textarea "****"
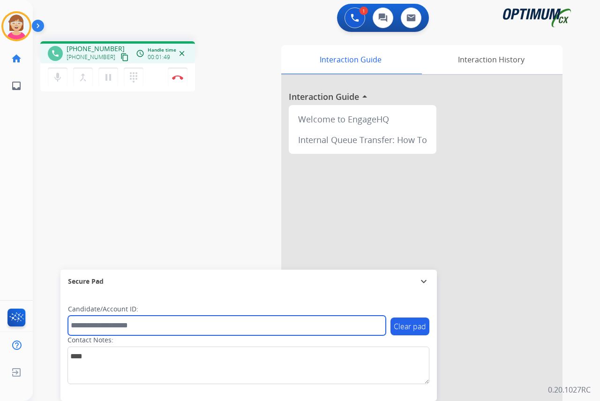
click at [86, 327] on input "text" at bounding box center [227, 325] width 318 height 20
click at [84, 325] on input "**********" at bounding box center [227, 325] width 318 height 20
type input "**********"
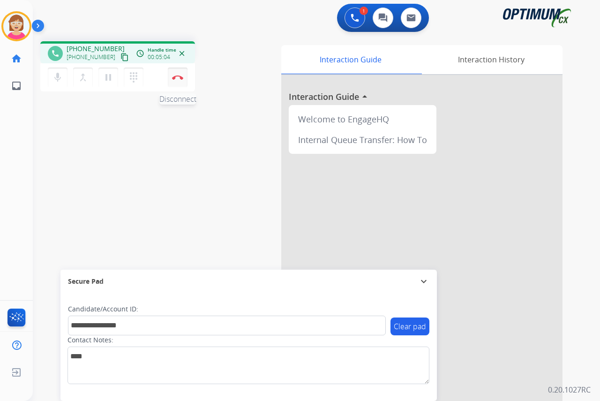
click at [178, 77] on img at bounding box center [177, 77] width 11 height 5
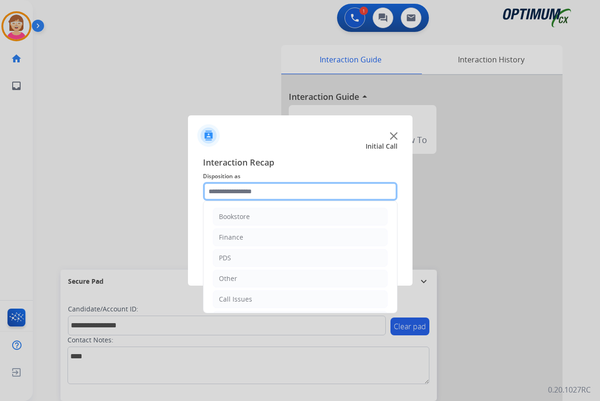
click at [215, 189] on input "text" at bounding box center [300, 191] width 194 height 19
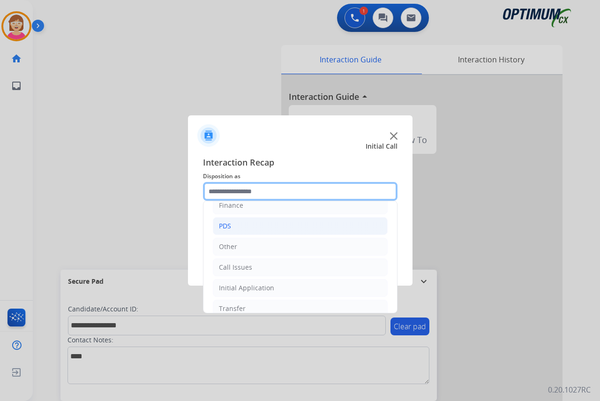
scroll to position [47, 0]
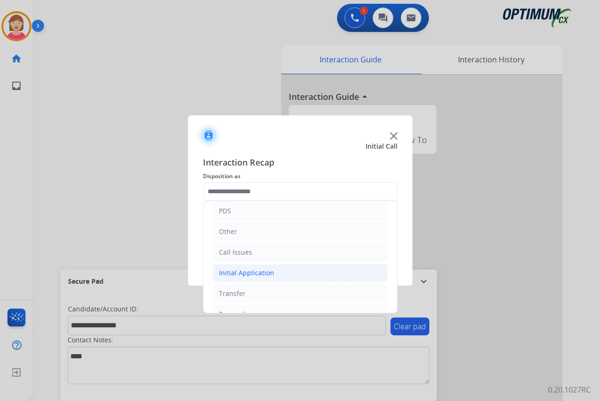
click at [245, 270] on div "Initial Application" at bounding box center [246, 272] width 55 height 9
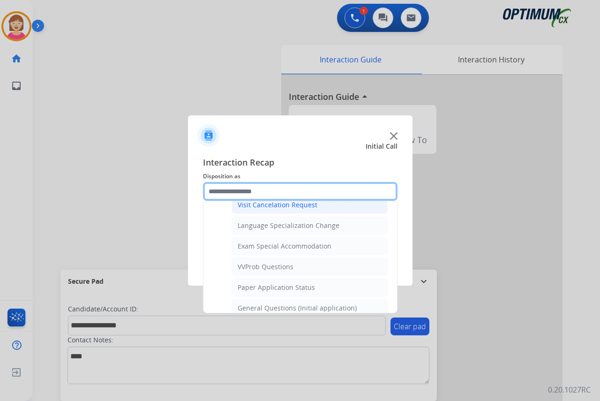
scroll to position [469, 0]
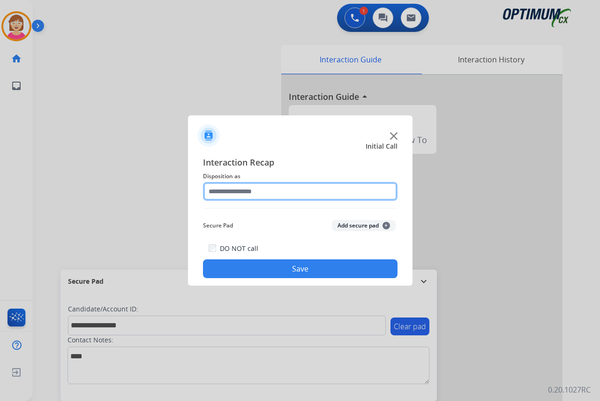
drag, startPoint x: 273, startPoint y: 294, endPoint x: 236, endPoint y: 188, distance: 112.2
click at [236, 188] on input "text" at bounding box center [300, 191] width 194 height 19
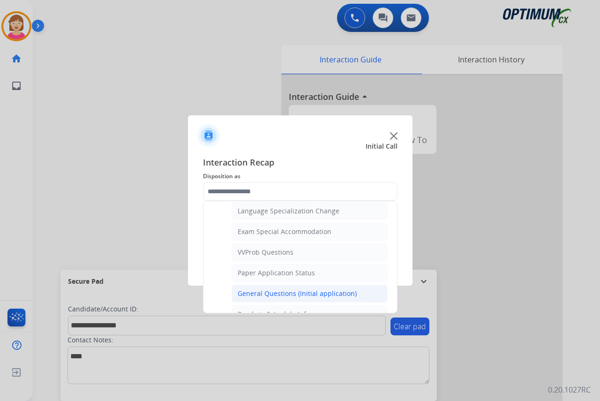
click at [291, 292] on div "General Questions (Initial application)" at bounding box center [297, 293] width 119 height 9
type input "**********"
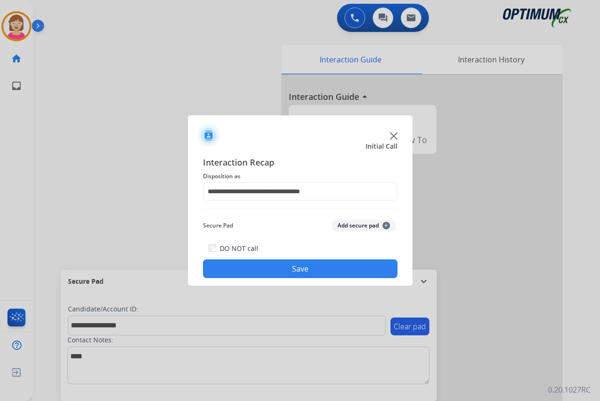
click at [384, 224] on span "+" at bounding box center [385, 225] width 7 height 7
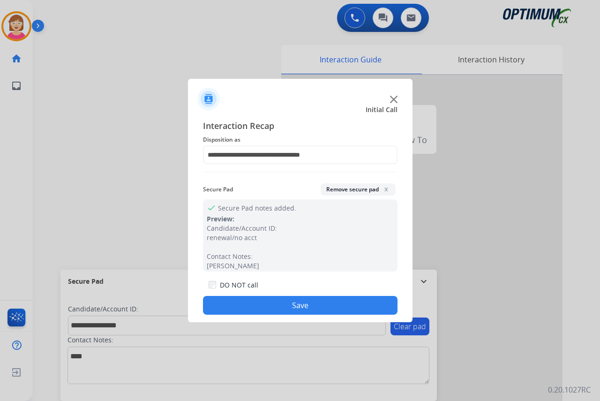
drag, startPoint x: 272, startPoint y: 305, endPoint x: 247, endPoint y: 306, distance: 25.8
click at [247, 306] on button "Save" at bounding box center [300, 305] width 194 height 19
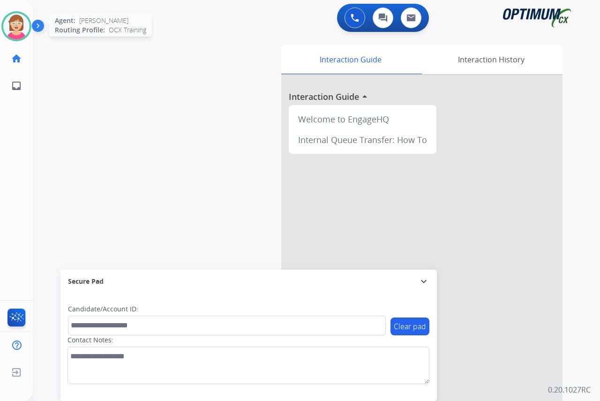
click at [21, 23] on img at bounding box center [16, 26] width 26 height 26
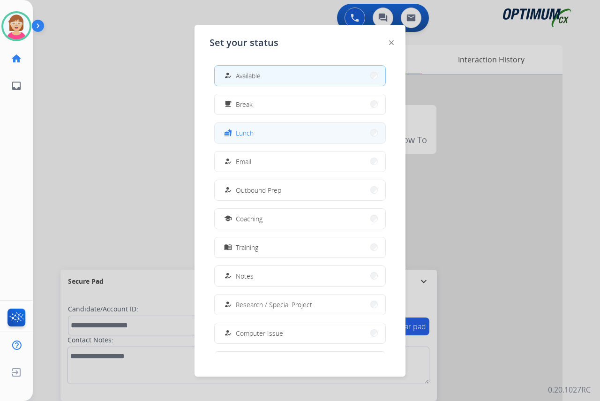
drag, startPoint x: 238, startPoint y: 135, endPoint x: 231, endPoint y: 128, distance: 9.9
click at [231, 128] on div "fastfood" at bounding box center [229, 132] width 14 height 11
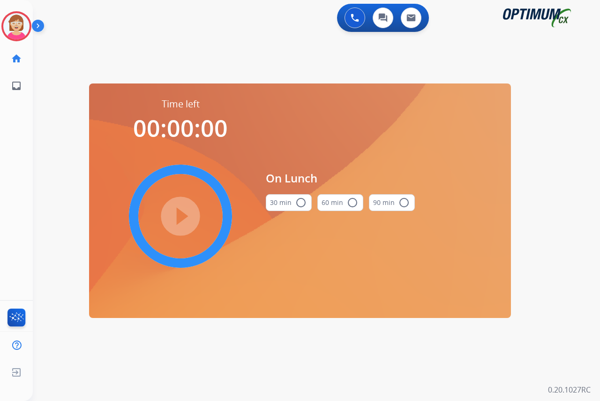
click at [299, 202] on mat-icon "radio_button_unchecked" at bounding box center [300, 202] width 11 height 11
click at [183, 217] on mat-icon "play_circle_filled" at bounding box center [180, 215] width 11 height 11
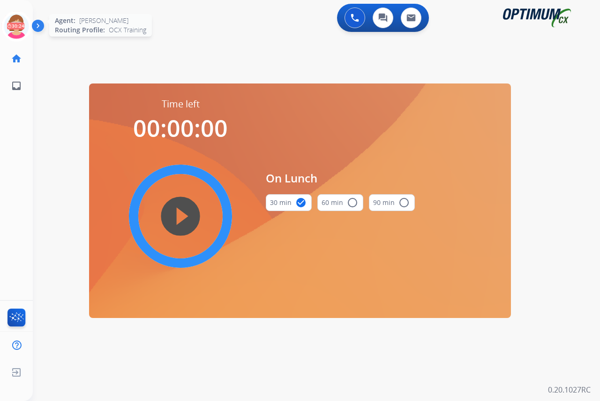
click at [16, 19] on icon at bounding box center [16, 26] width 30 height 30
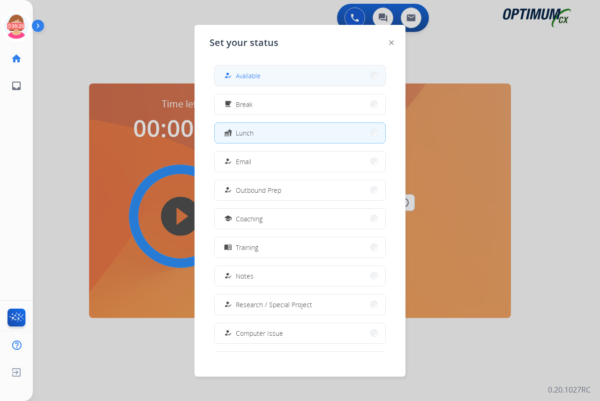
click at [246, 72] on span "Available" at bounding box center [248, 76] width 25 height 10
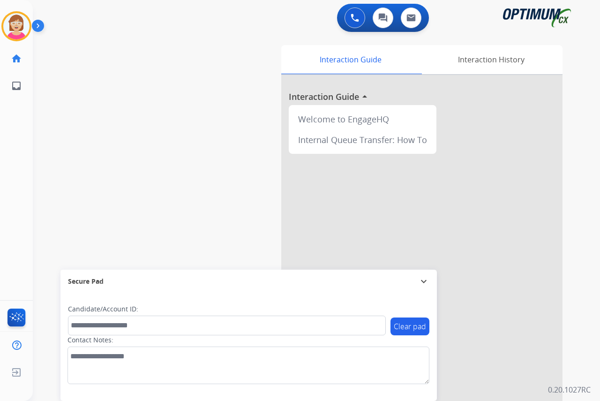
click at [11, 159] on div "[PERSON_NAME] Available Edit Avatar Agent: [PERSON_NAME] Profile: OCX Training …" at bounding box center [16, 200] width 33 height 401
click at [117, 156] on div "swap_horiz Break voice bridge close_fullscreen Connect 3-Way Call merge_type Se…" at bounding box center [305, 229] width 545 height 391
click at [111, 151] on div "swap_horiz Break voice bridge close_fullscreen Connect 3-Way Call merge_type Se…" at bounding box center [305, 229] width 545 height 391
click at [110, 151] on div "swap_horiz Break voice bridge close_fullscreen Connect 3-Way Call merge_type Se…" at bounding box center [305, 229] width 545 height 391
click at [19, 23] on img at bounding box center [16, 26] width 26 height 26
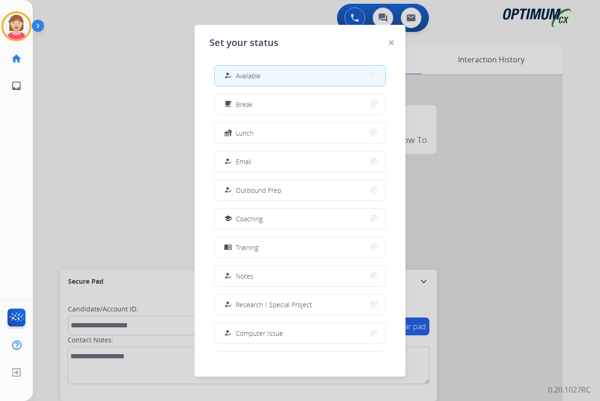
click at [75, 122] on div at bounding box center [300, 200] width 600 height 401
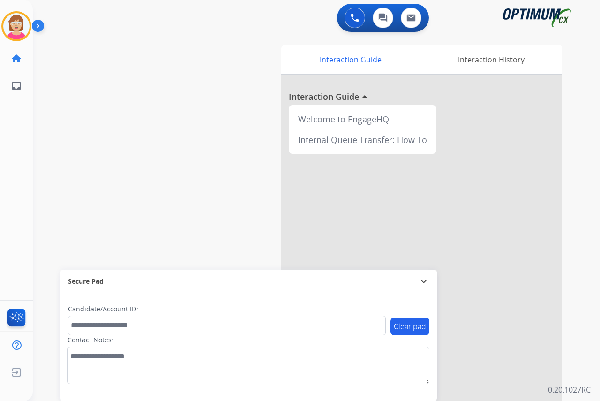
click at [22, 108] on div "[PERSON_NAME] Available Edit Avatar Agent: [PERSON_NAME] Profile: OCX Training …" at bounding box center [16, 200] width 33 height 401
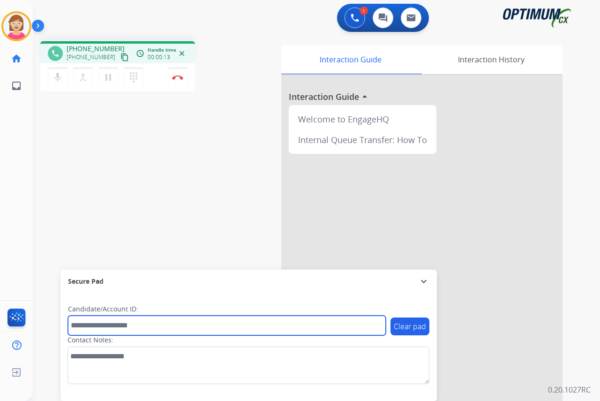
click at [89, 321] on input "text" at bounding box center [227, 325] width 318 height 20
type input "*******"
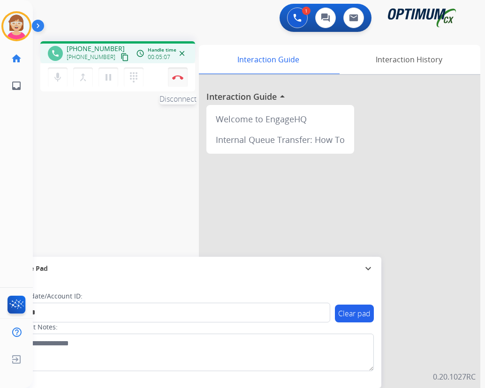
click at [179, 75] on img at bounding box center [177, 77] width 11 height 5
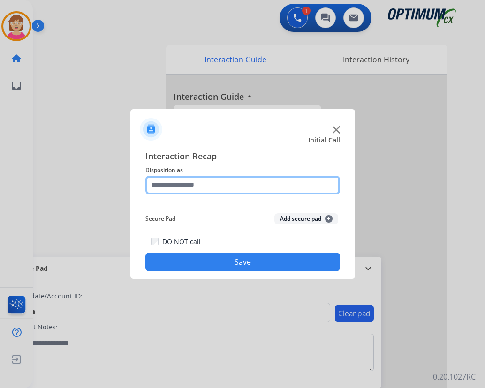
click at [169, 184] on input "text" at bounding box center [242, 185] width 194 height 19
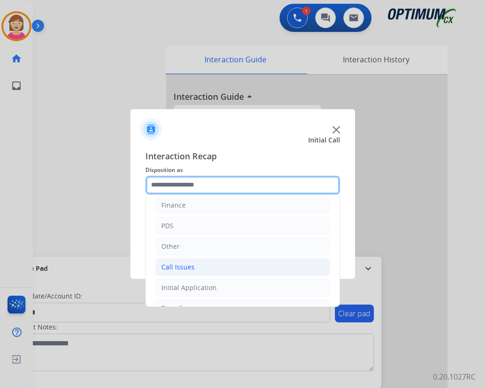
scroll to position [47, 0]
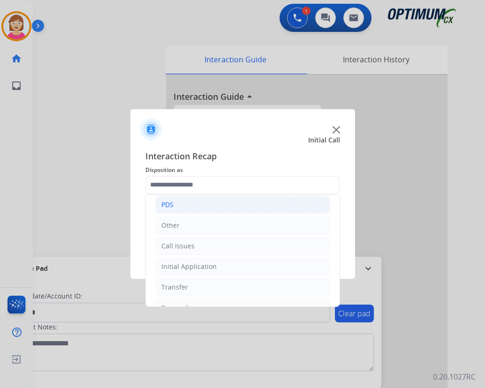
click at [174, 205] on li "PDS" at bounding box center [242, 205] width 175 height 18
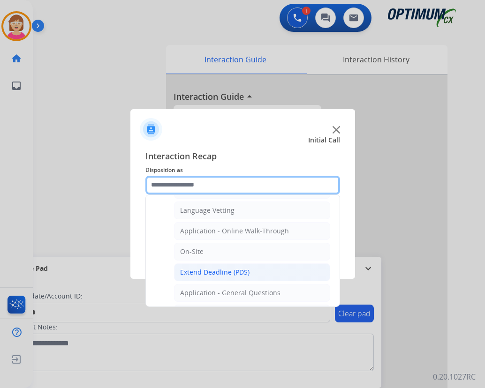
scroll to position [187, 0]
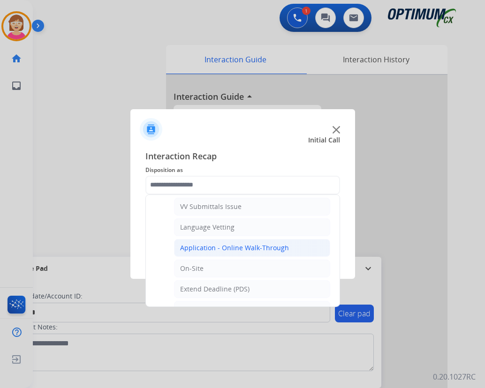
click at [239, 247] on div "Application - Online Walk-Through" at bounding box center [234, 247] width 109 height 9
type input "**********"
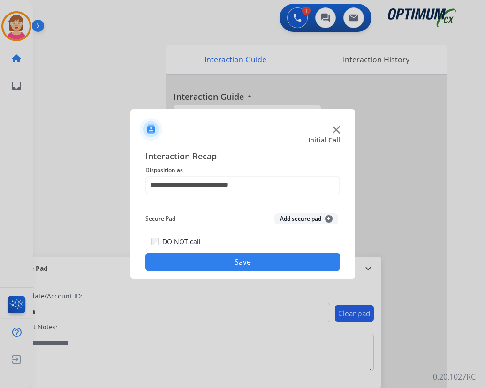
click at [327, 218] on span "+" at bounding box center [328, 218] width 7 height 7
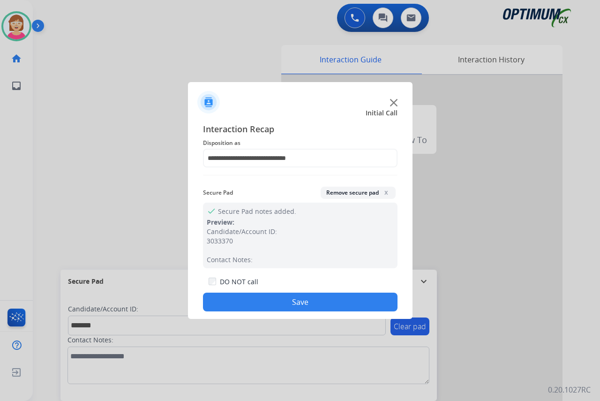
click at [251, 297] on button "Save" at bounding box center [300, 301] width 194 height 19
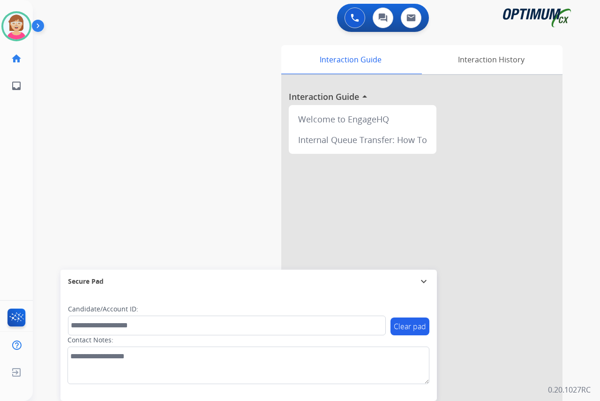
click at [24, 153] on div "[PERSON_NAME] Available Edit Avatar Agent: [PERSON_NAME] Profile: OCX Training …" at bounding box center [16, 200] width 33 height 401
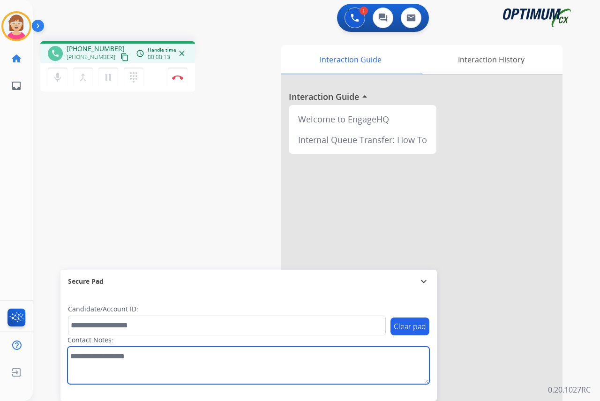
click at [74, 359] on textarea at bounding box center [248, 364] width 362 height 37
type textarea "******"
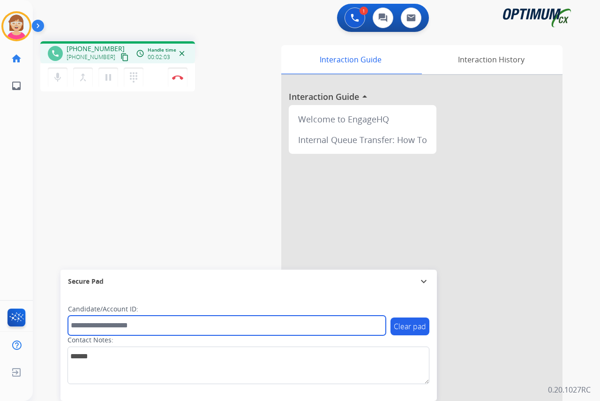
click at [93, 325] on input "text" at bounding box center [227, 325] width 318 height 20
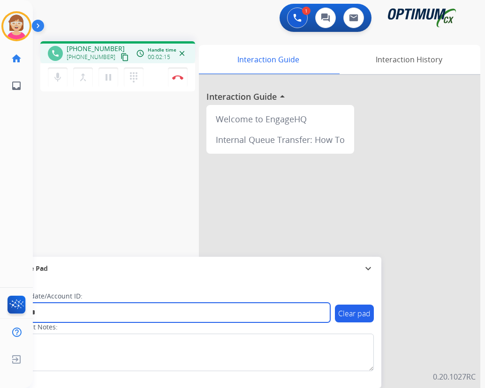
type input "*******"
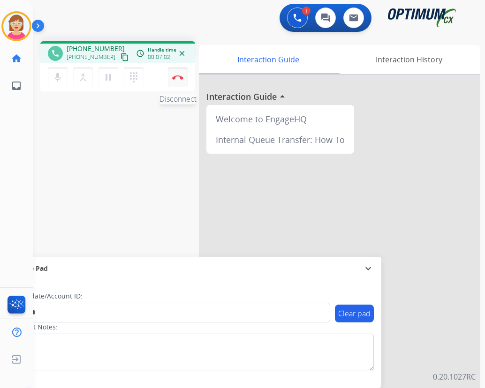
click at [176, 75] on img at bounding box center [177, 77] width 11 height 5
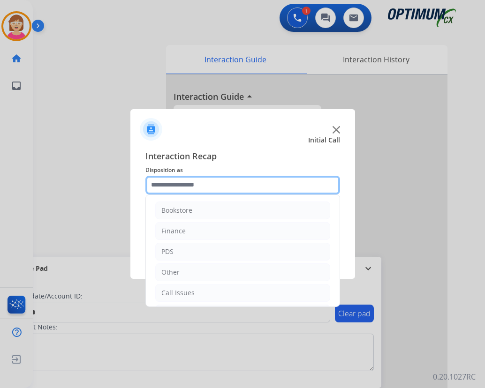
click at [164, 184] on input "text" at bounding box center [242, 185] width 194 height 19
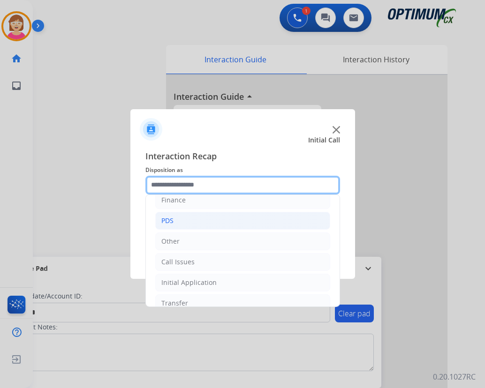
scroll to position [64, 0]
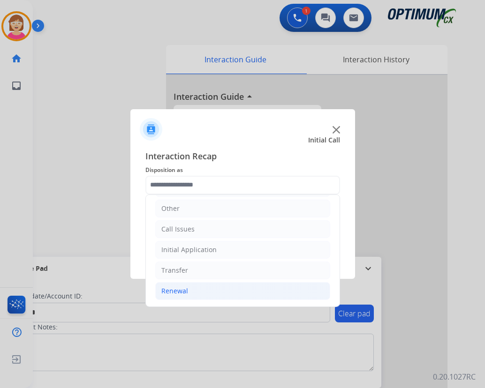
click at [180, 291] on div "Renewal" at bounding box center [174, 290] width 27 height 9
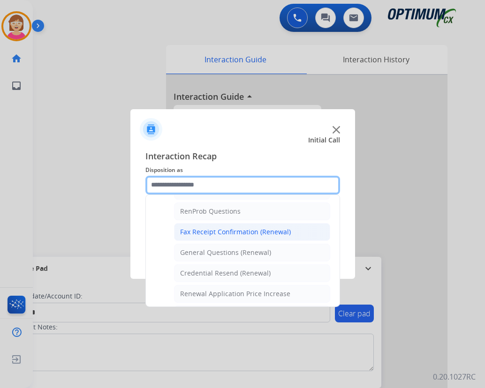
scroll to position [251, 0]
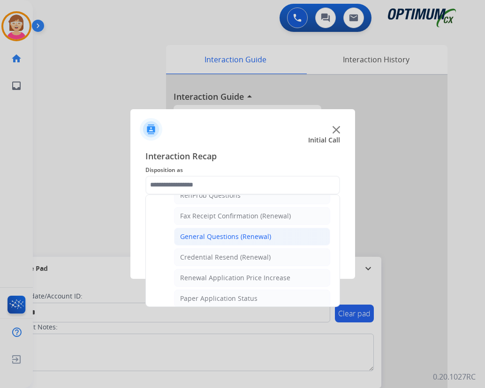
click at [227, 238] on div "General Questions (Renewal)" at bounding box center [225, 236] width 91 height 9
type input "**********"
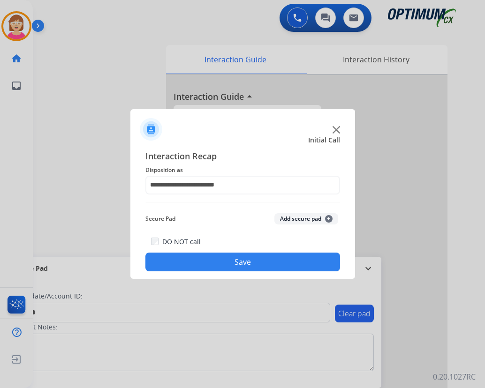
click at [329, 217] on span "+" at bounding box center [328, 218] width 7 height 7
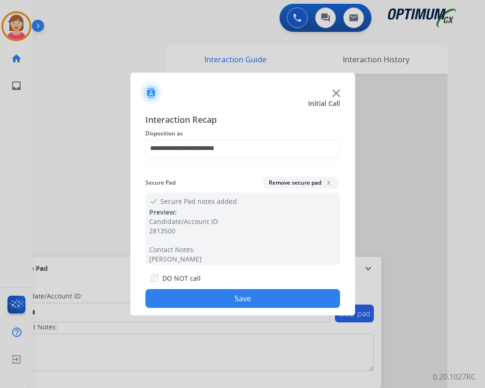
click at [219, 298] on button "Save" at bounding box center [242, 298] width 194 height 19
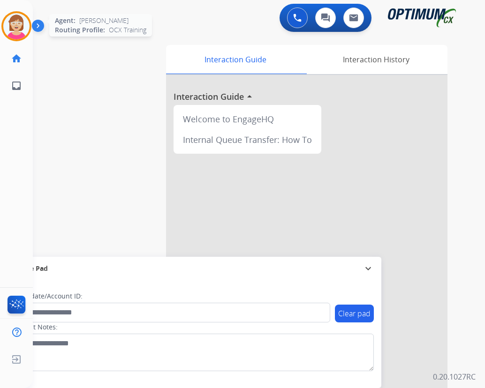
click at [19, 26] on img at bounding box center [16, 26] width 26 height 26
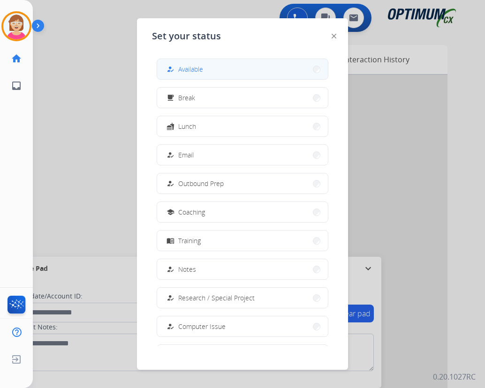
click at [213, 66] on button "how_to_reg Available" at bounding box center [242, 69] width 171 height 20
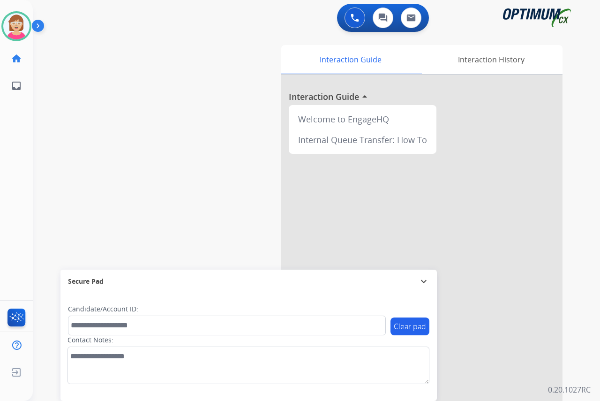
click at [30, 170] on div "[PERSON_NAME] Available Edit Avatar Agent: [PERSON_NAME] Profile: OCX Training …" at bounding box center [16, 200] width 33 height 401
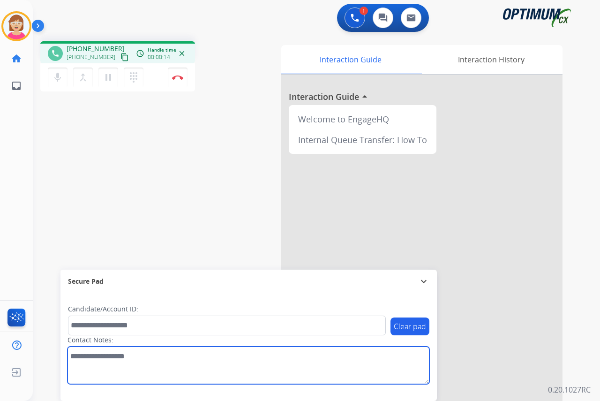
click at [82, 359] on textarea at bounding box center [248, 364] width 362 height 37
type textarea "*****"
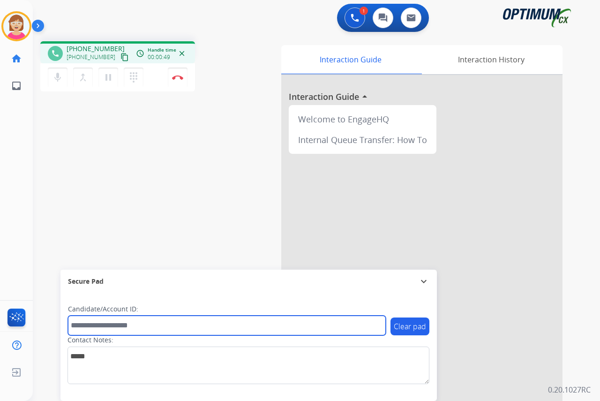
click at [80, 322] on input "text" at bounding box center [227, 325] width 318 height 20
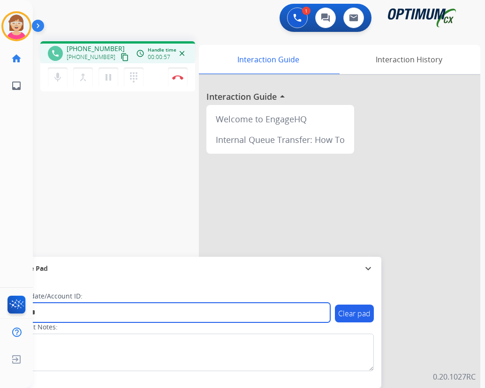
type input "*******"
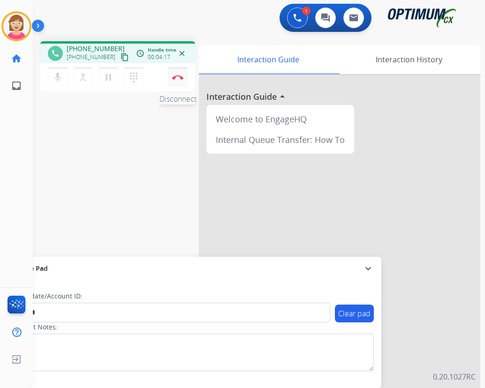
click at [177, 76] on img at bounding box center [177, 77] width 11 height 5
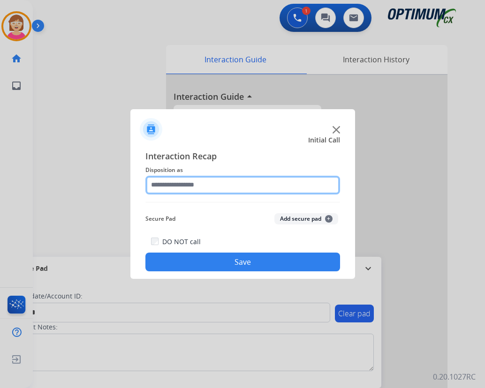
drag, startPoint x: 171, startPoint y: 181, endPoint x: 178, endPoint y: 190, distance: 11.6
click at [171, 183] on input "text" at bounding box center [242, 185] width 194 height 19
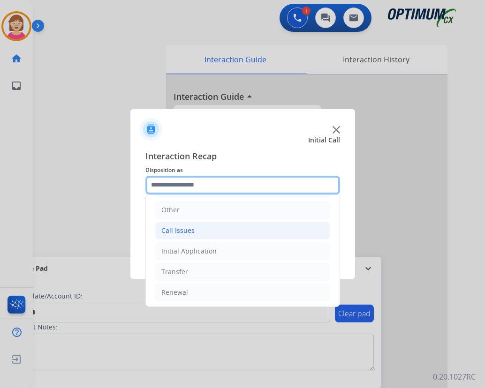
scroll to position [64, 0]
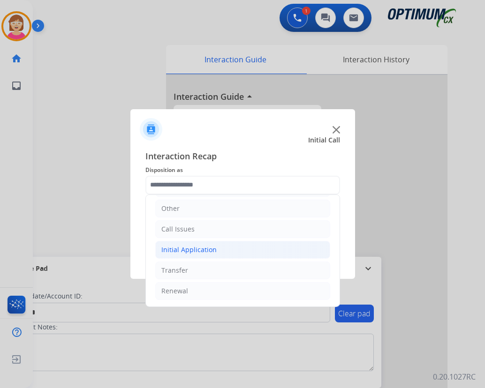
click at [189, 251] on div "Initial Application" at bounding box center [188, 249] width 55 height 9
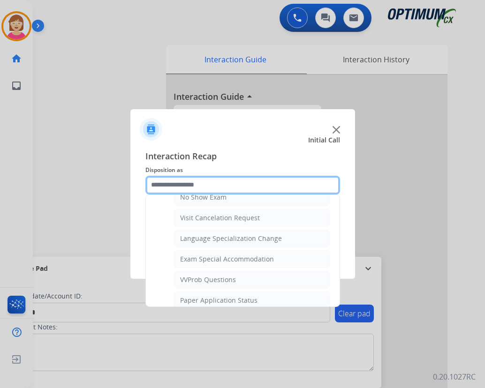
scroll to position [439, 0]
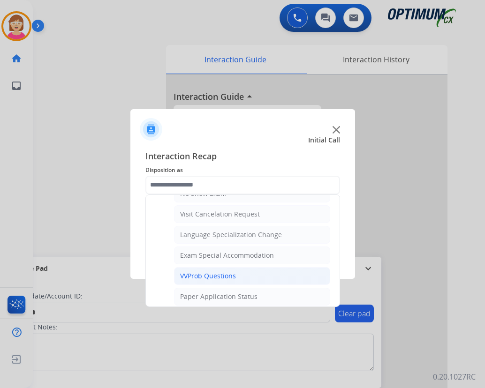
click at [205, 275] on div "VVProb Questions" at bounding box center [208, 275] width 56 height 9
type input "**********"
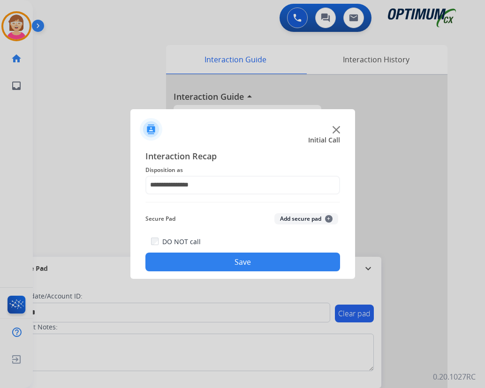
click at [329, 218] on span "+" at bounding box center [328, 218] width 7 height 7
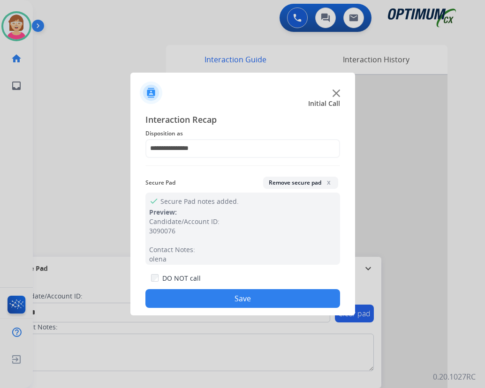
click at [222, 292] on button "Save" at bounding box center [242, 298] width 194 height 19
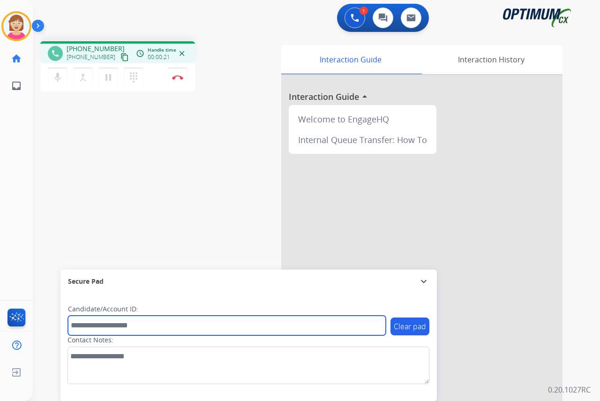
click at [90, 327] on input "text" at bounding box center [227, 325] width 318 height 20
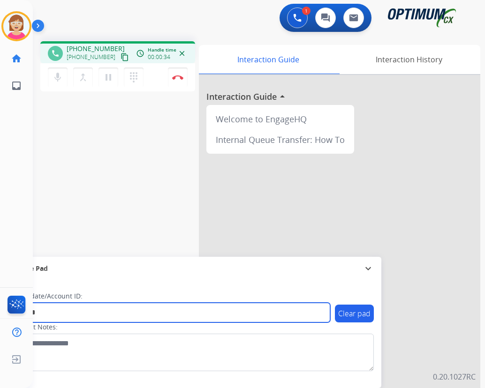
type input "*******"
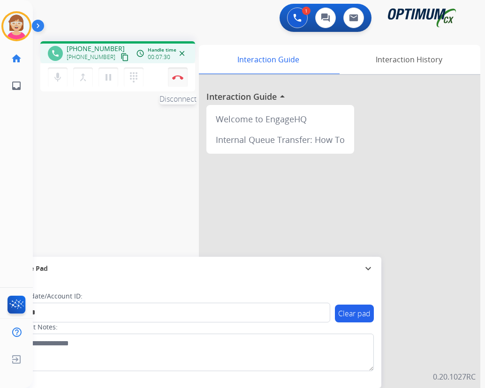
click at [179, 77] on img at bounding box center [177, 77] width 11 height 5
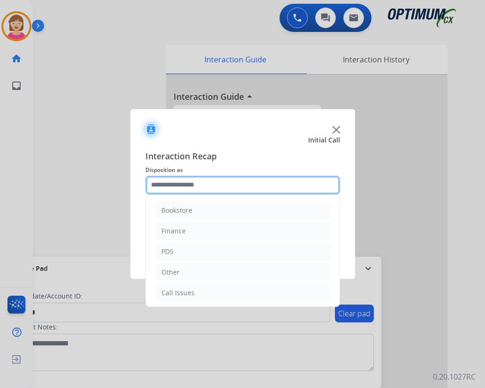
drag, startPoint x: 167, startPoint y: 187, endPoint x: 196, endPoint y: 239, distance: 60.2
click at [167, 187] on input "text" at bounding box center [242, 185] width 194 height 19
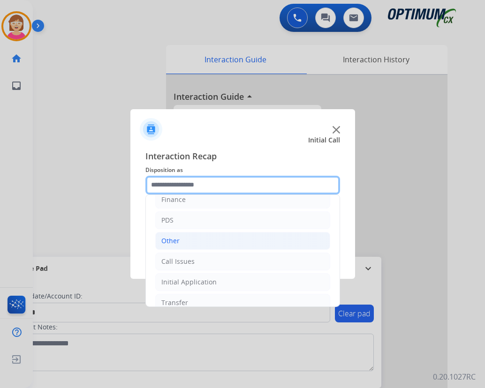
scroll to position [64, 0]
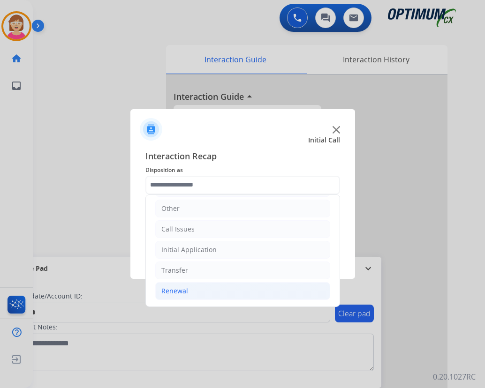
click at [184, 289] on div "Renewal" at bounding box center [174, 290] width 27 height 9
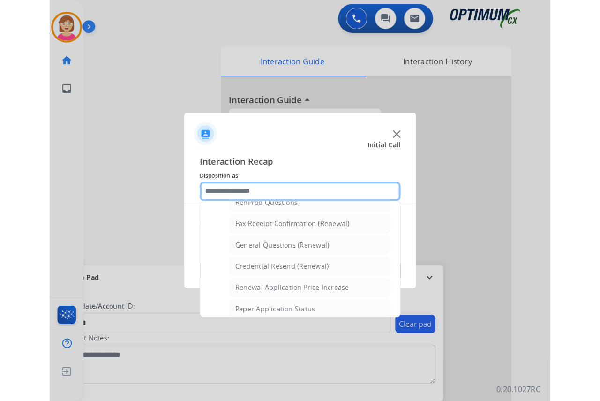
scroll to position [251, 0]
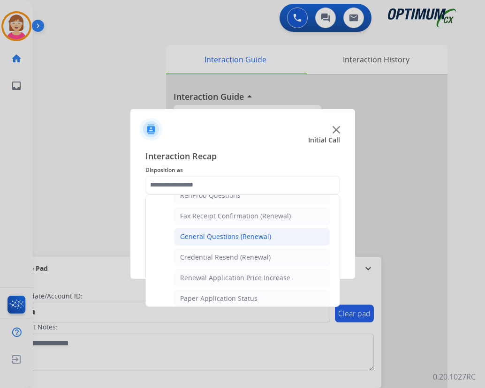
click at [220, 234] on div "General Questions (Renewal)" at bounding box center [225, 236] width 91 height 9
type input "**********"
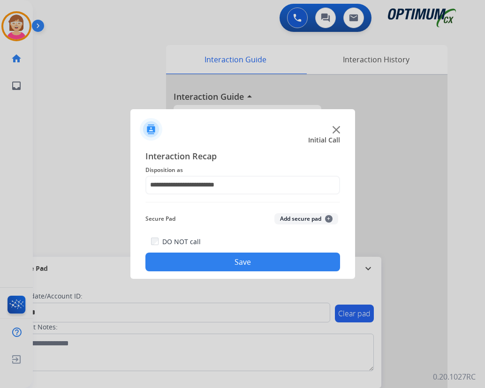
click at [330, 218] on span "+" at bounding box center [328, 218] width 7 height 7
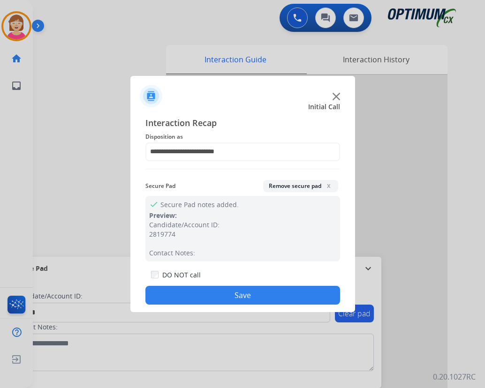
click at [248, 295] on button "Save" at bounding box center [242, 295] width 194 height 19
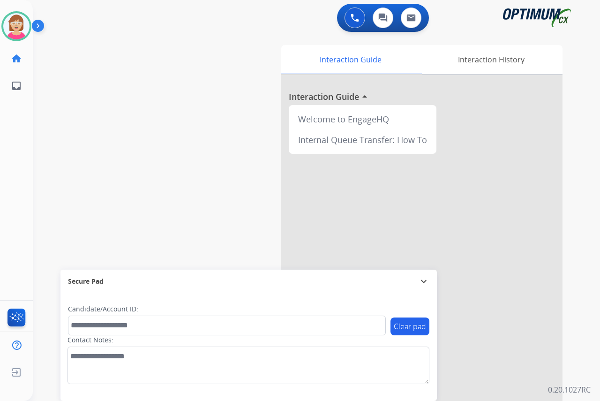
click at [25, 111] on div "[PERSON_NAME] Available Edit Avatar Agent: [PERSON_NAME] Profile: OCX Training …" at bounding box center [16, 200] width 33 height 401
click at [353, 17] on img at bounding box center [355, 18] width 8 height 8
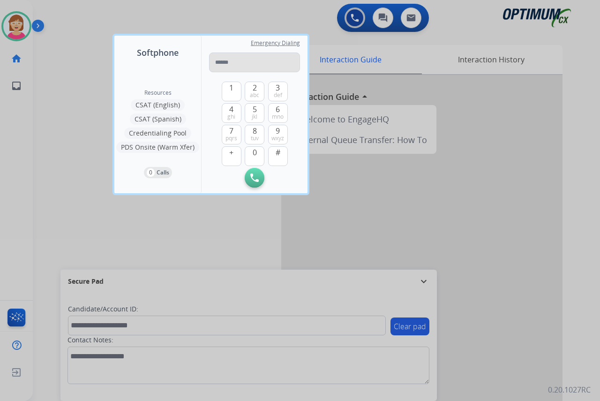
click at [223, 60] on input "tel" at bounding box center [254, 62] width 91 height 20
type input "**********"
click at [255, 178] on img at bounding box center [254, 177] width 8 height 8
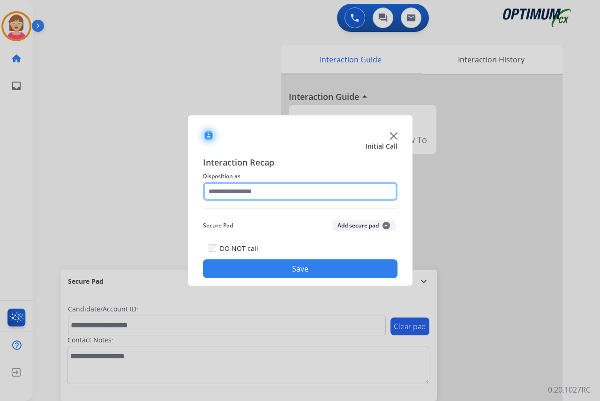
click at [214, 188] on input "text" at bounding box center [300, 191] width 194 height 19
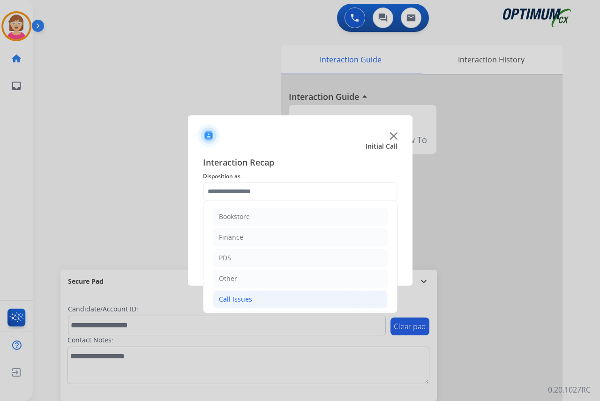
click at [240, 297] on div "Call Issues" at bounding box center [235, 298] width 33 height 9
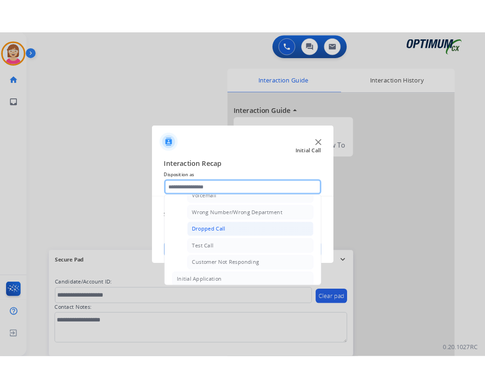
scroll to position [141, 0]
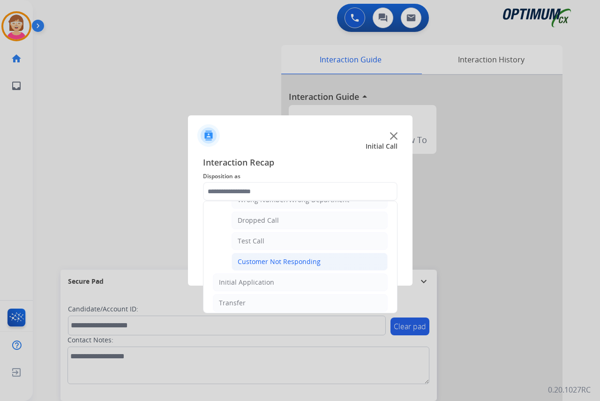
click at [282, 261] on div "Customer Not Responding" at bounding box center [279, 261] width 83 height 9
type input "**********"
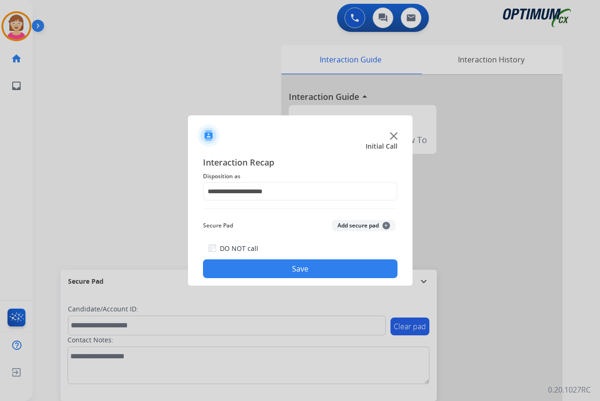
click at [240, 269] on button "Save" at bounding box center [300, 268] width 194 height 19
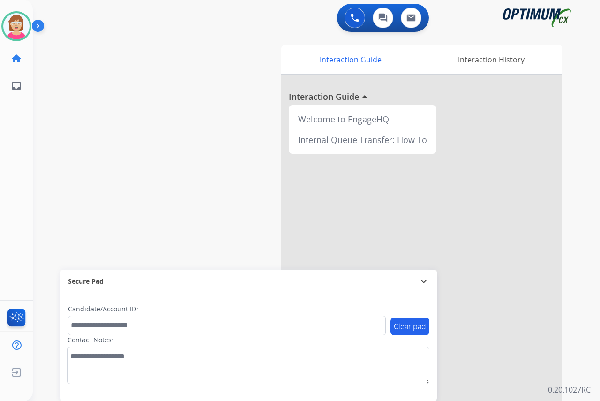
click at [26, 117] on div "[PERSON_NAME] Available Edit Avatar Agent: [PERSON_NAME] Profile: OCX Training …" at bounding box center [16, 200] width 33 height 401
click at [21, 189] on div "[PERSON_NAME] Available Edit Avatar Agent: [PERSON_NAME] Profile: OCX Training …" at bounding box center [16, 200] width 33 height 401
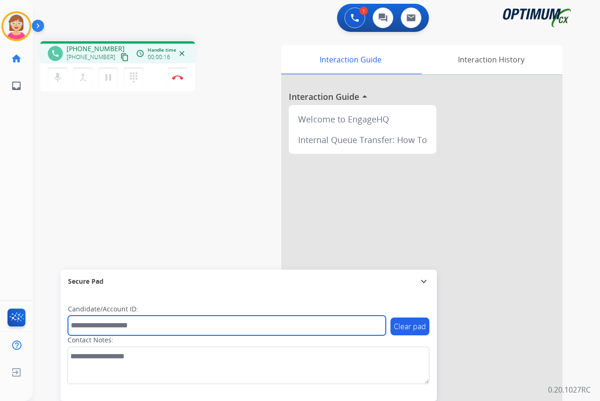
drag, startPoint x: 89, startPoint y: 326, endPoint x: 83, endPoint y: 320, distance: 8.0
click at [89, 326] on input "text" at bounding box center [227, 325] width 318 height 20
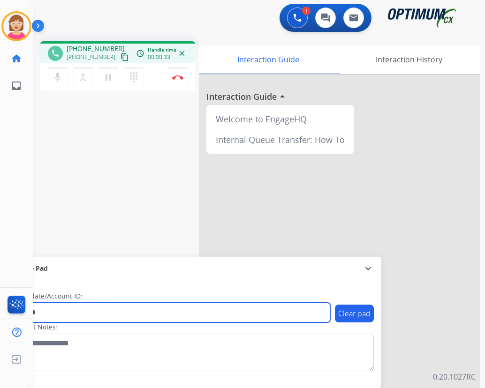
type input "*******"
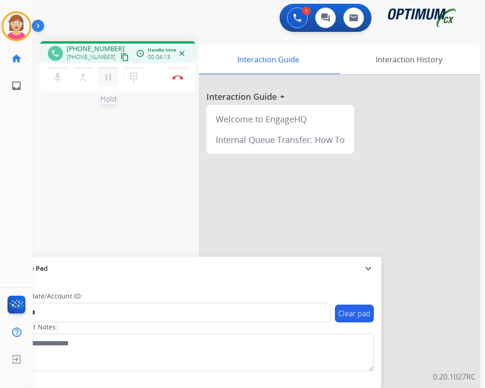
click at [108, 78] on mat-icon "pause" at bounding box center [108, 77] width 11 height 11
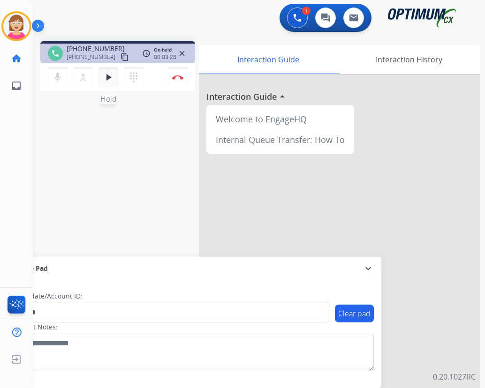
drag, startPoint x: 107, startPoint y: 78, endPoint x: 111, endPoint y: 73, distance: 6.4
click at [111, 73] on mat-icon "play_arrow" at bounding box center [108, 77] width 11 height 11
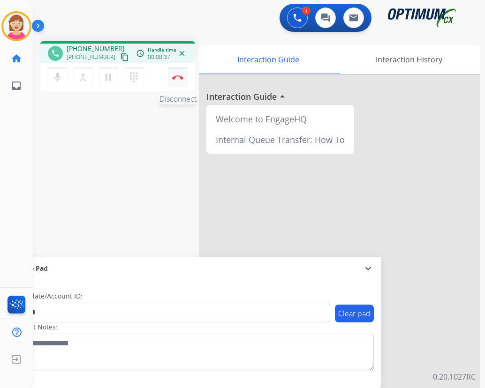
click at [176, 75] on img at bounding box center [177, 77] width 11 height 5
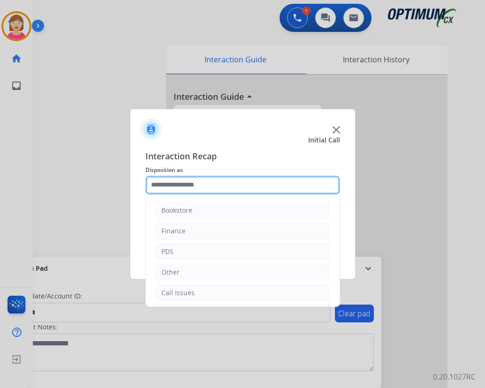
click at [169, 184] on input "text" at bounding box center [242, 185] width 194 height 19
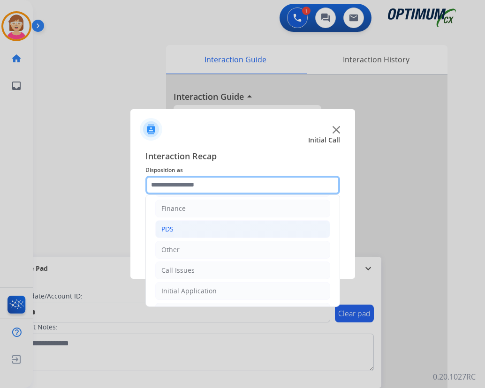
scroll to position [64, 0]
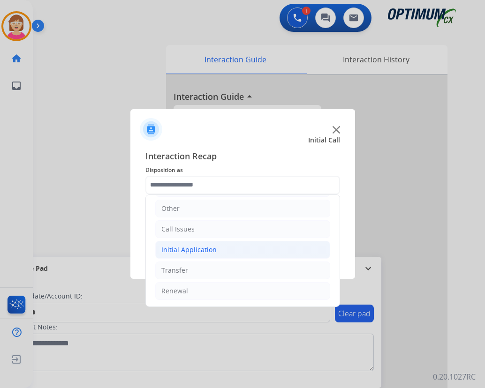
click at [189, 249] on div "Initial Application" at bounding box center [188, 249] width 55 height 9
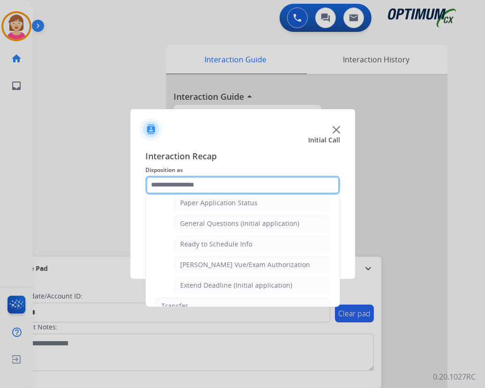
scroll to position [568, 0]
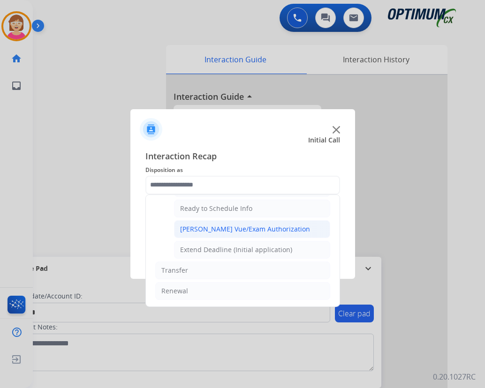
click at [222, 227] on div "[PERSON_NAME] Vue/Exam Authorization" at bounding box center [245, 228] width 130 height 9
type input "**********"
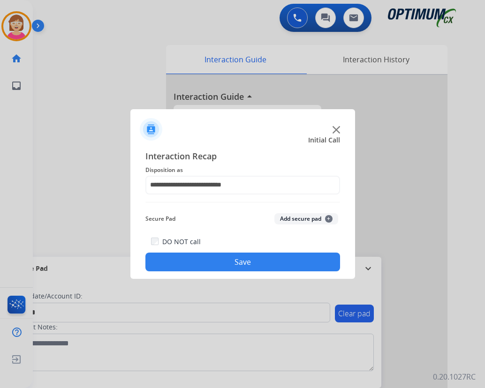
click at [326, 217] on span "+" at bounding box center [328, 218] width 7 height 7
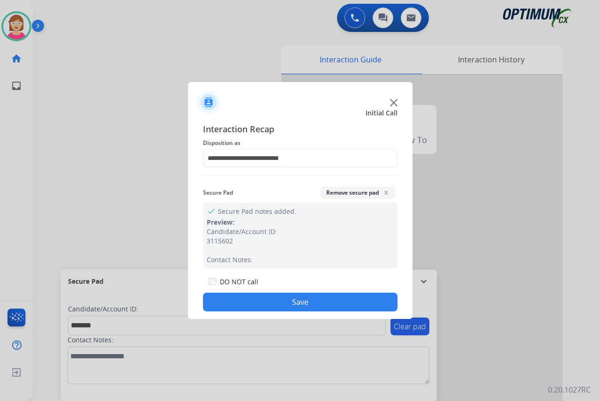
click at [290, 298] on button "Save" at bounding box center [300, 301] width 194 height 19
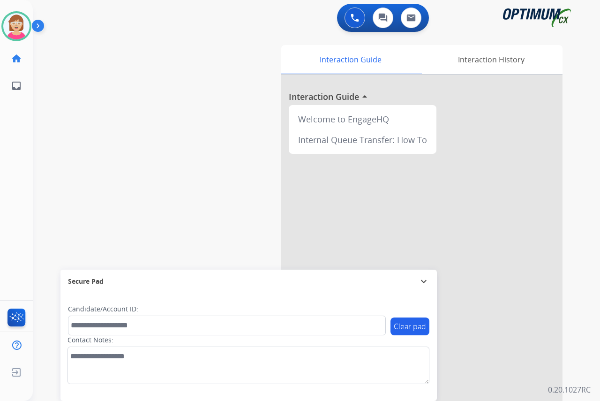
click at [11, 173] on div "[PERSON_NAME] Available Edit Avatar Agent: [PERSON_NAME] Profile: OCX Training …" at bounding box center [16, 200] width 33 height 401
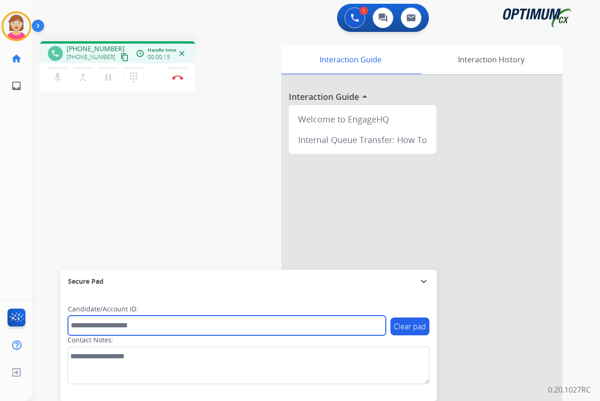
drag, startPoint x: 92, startPoint y: 327, endPoint x: 60, endPoint y: 304, distance: 39.3
click at [90, 326] on input "text" at bounding box center [227, 325] width 318 height 20
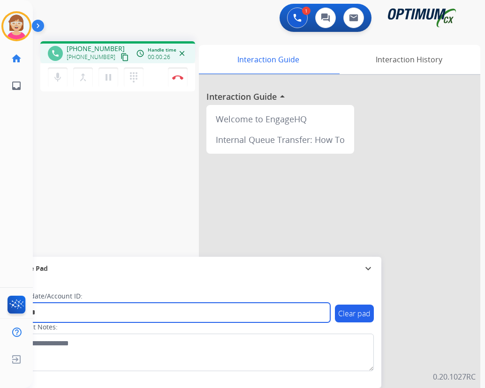
type input "*******"
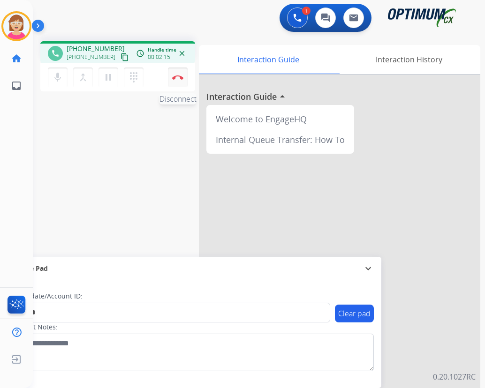
click at [178, 76] on img at bounding box center [177, 77] width 11 height 5
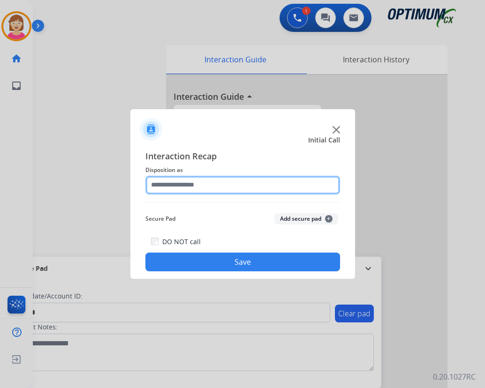
click at [162, 183] on input "text" at bounding box center [242, 185] width 194 height 19
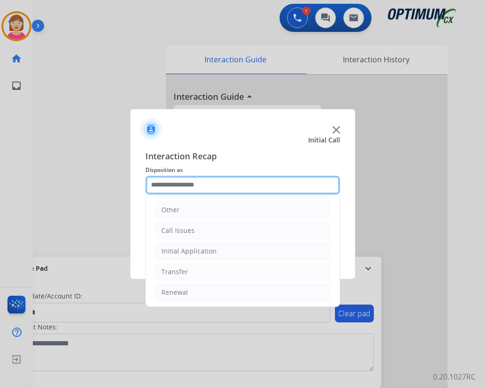
scroll to position [64, 0]
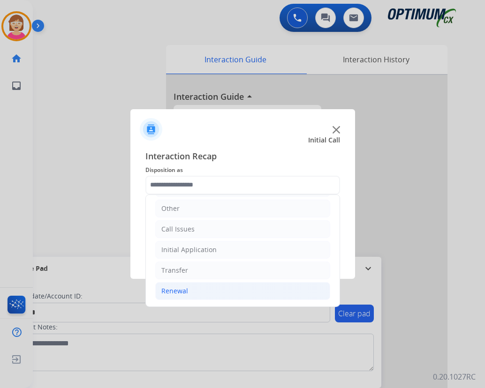
click at [188, 292] on li "Renewal" at bounding box center [242, 291] width 175 height 18
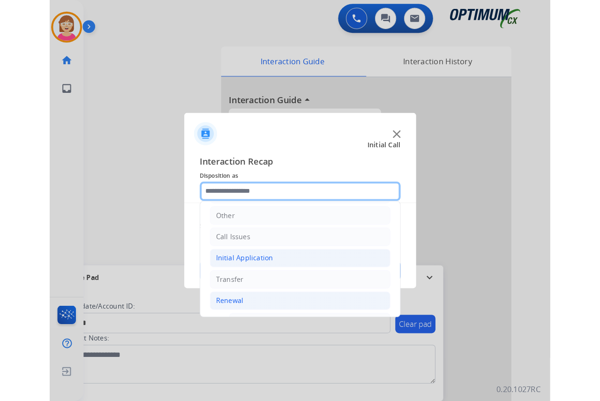
scroll to position [251, 0]
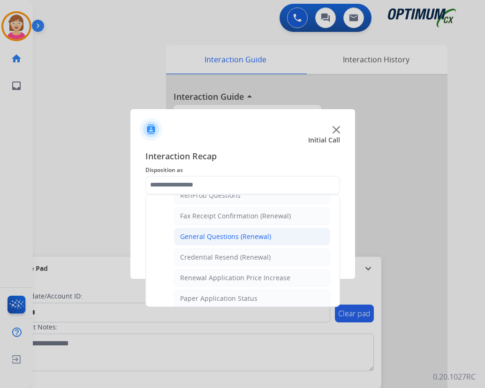
click at [209, 235] on div "General Questions (Renewal)" at bounding box center [225, 236] width 91 height 9
type input "**********"
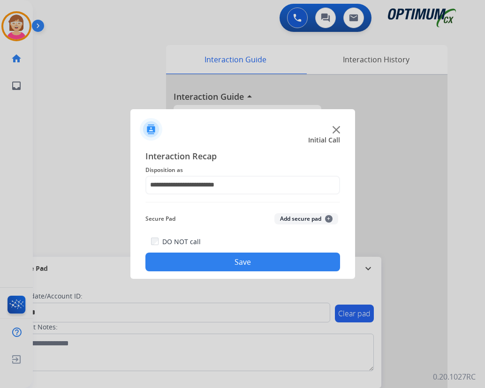
click at [329, 217] on span "+" at bounding box center [328, 218] width 7 height 7
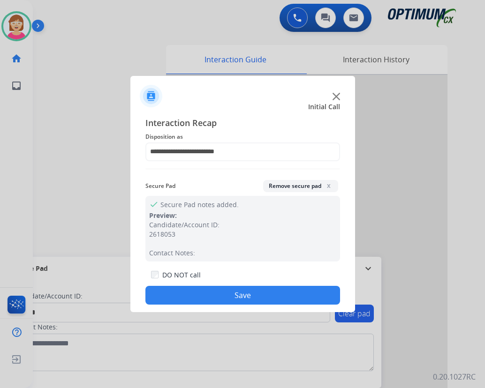
click at [187, 294] on button "Save" at bounding box center [242, 295] width 194 height 19
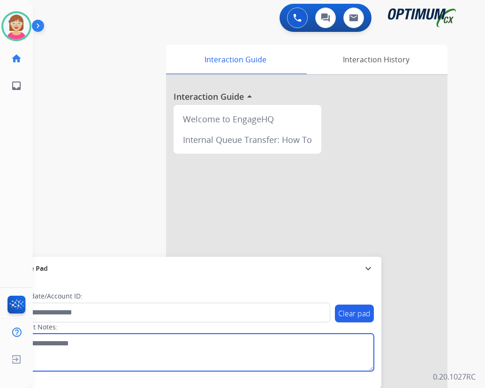
click at [199, 346] on textarea at bounding box center [193, 352] width 362 height 37
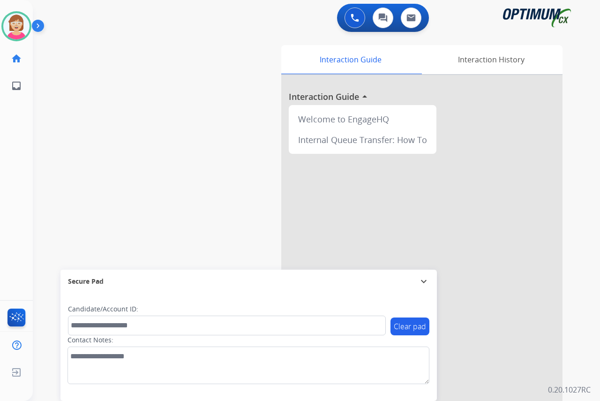
click at [22, 167] on div "[PERSON_NAME] Available Edit Avatar Agent: [PERSON_NAME] Profile: OCX Training …" at bounding box center [16, 200] width 33 height 401
click at [20, 163] on div "[PERSON_NAME] Available Edit Avatar Agent: [PERSON_NAME] Profile: OCX Training …" at bounding box center [16, 200] width 33 height 401
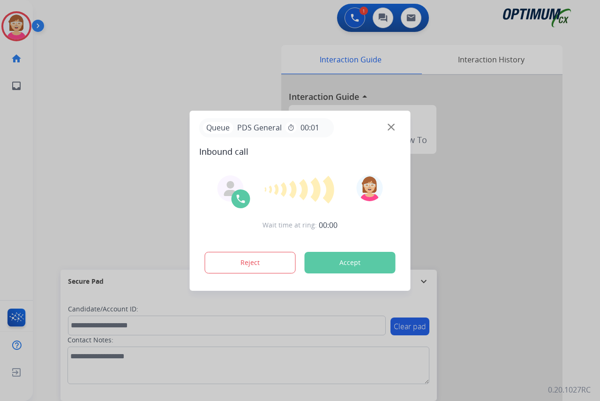
drag, startPoint x: 2, startPoint y: 220, endPoint x: 0, endPoint y: 216, distance: 5.5
click at [0, 216] on html "Queue PDS General timer 00:01 Inbound call Wait time at ring: 00:00 Reject Acce…" at bounding box center [300, 200] width 600 height 401
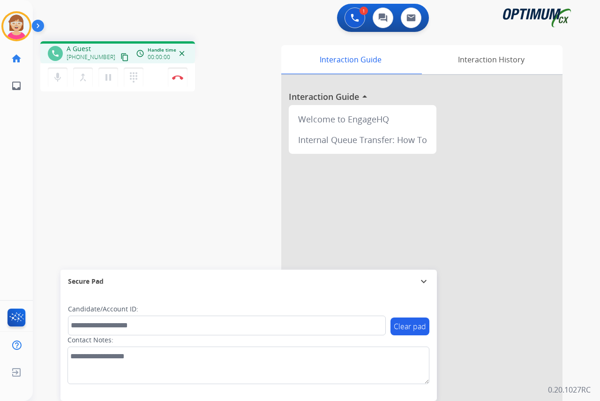
drag, startPoint x: 104, startPoint y: 209, endPoint x: 13, endPoint y: 210, distance: 91.4
click at [103, 209] on div "phone A Guest [PHONE_NUMBER] content_copy access_time Call metrics Queue 00:08 …" at bounding box center [305, 229] width 545 height 391
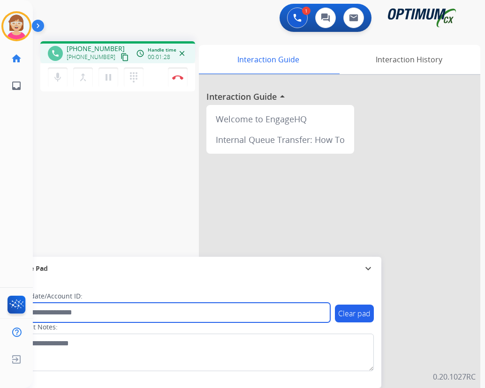
click at [54, 310] on input "text" at bounding box center [171, 313] width 318 height 20
click at [47, 317] on input "text" at bounding box center [171, 313] width 318 height 20
type input "*******"
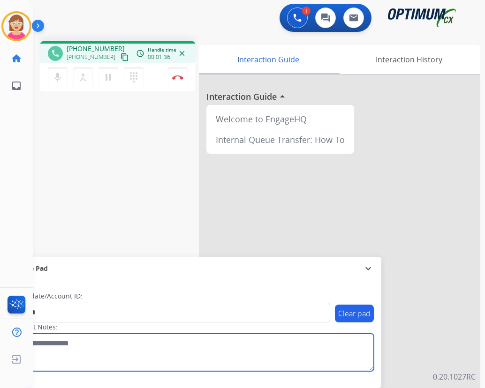
drag, startPoint x: 357, startPoint y: 358, endPoint x: 403, endPoint y: 337, distance: 49.9
click at [360, 357] on textarea at bounding box center [193, 352] width 362 height 37
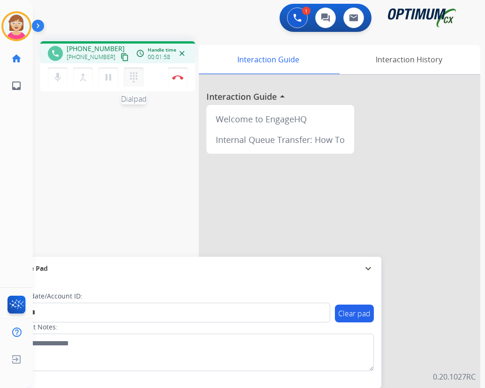
click at [134, 74] on mat-icon "dialpad" at bounding box center [133, 77] width 11 height 11
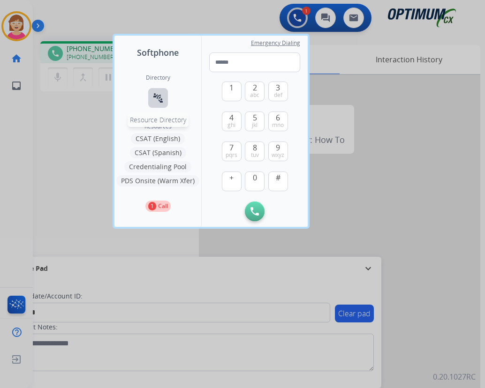
click at [158, 95] on mat-icon "connect_without_contact" at bounding box center [157, 97] width 11 height 11
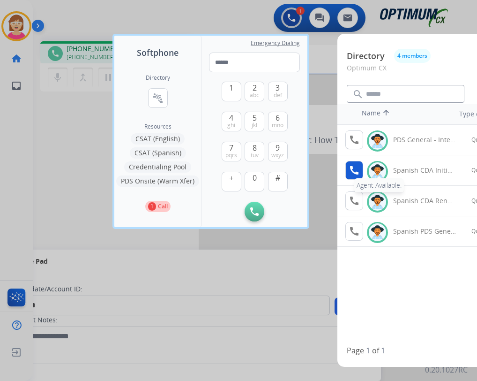
click at [353, 171] on mat-icon "call" at bounding box center [354, 169] width 11 height 11
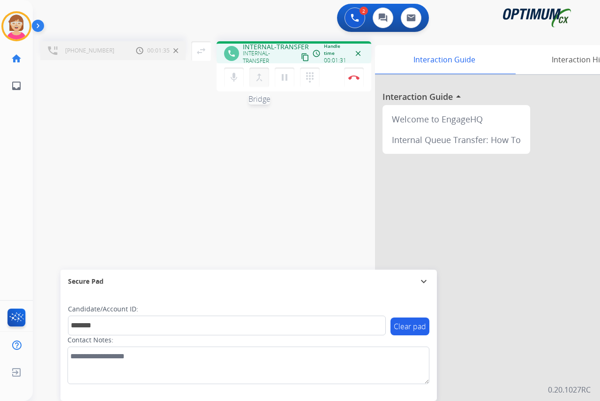
click at [261, 72] on mat-icon "merge_type" at bounding box center [259, 77] width 11 height 11
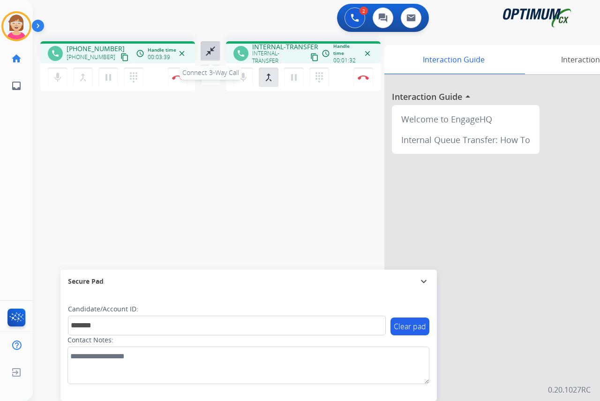
click at [210, 53] on mat-icon "close_fullscreen" at bounding box center [210, 50] width 11 height 11
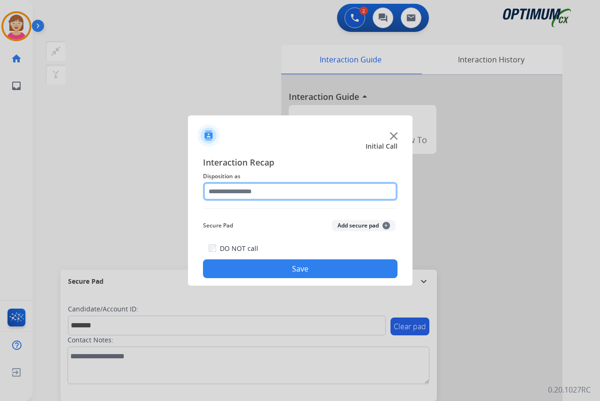
click at [227, 189] on input "text" at bounding box center [300, 191] width 194 height 19
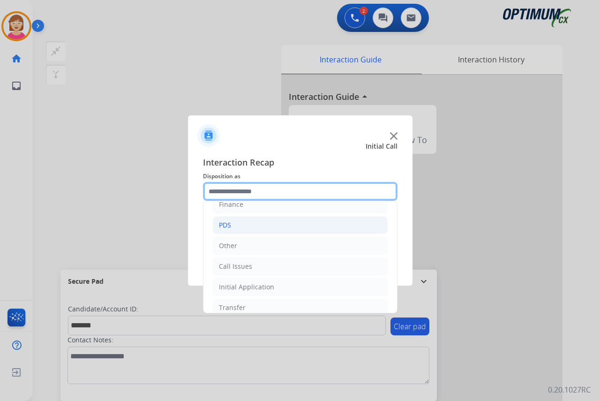
scroll to position [64, 0]
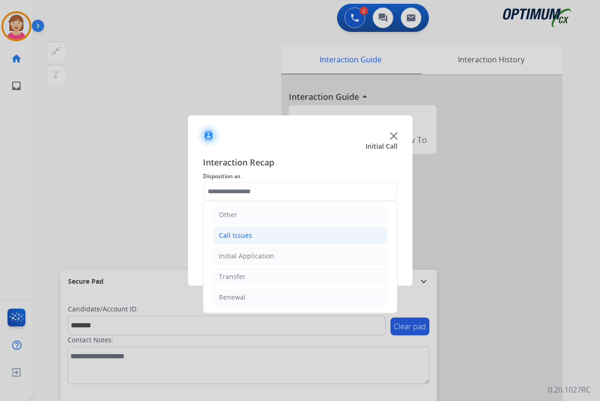
click at [242, 236] on div "Call Issues" at bounding box center [235, 235] width 33 height 9
click at [259, 255] on div "Voicemail" at bounding box center [253, 255] width 30 height 9
type input "*********"
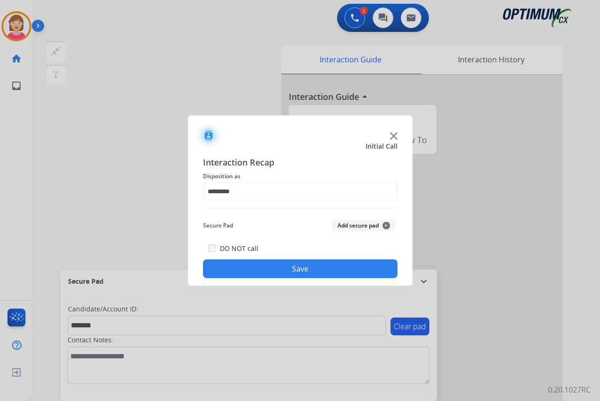
click at [388, 223] on button "Add secure pad +" at bounding box center [364, 225] width 64 height 11
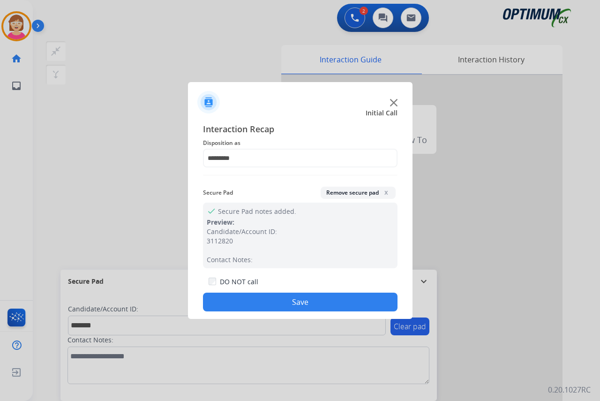
click at [244, 305] on button "Save" at bounding box center [300, 301] width 194 height 19
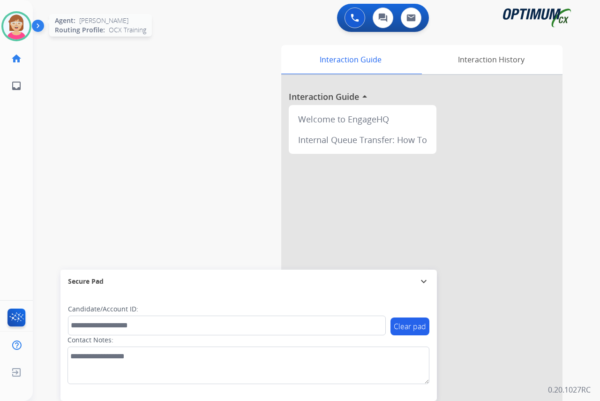
click at [12, 28] on img at bounding box center [16, 26] width 26 height 26
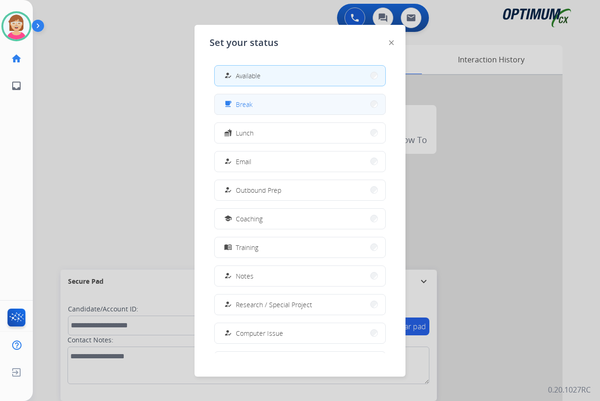
click at [247, 103] on span "Break" at bounding box center [244, 104] width 17 height 10
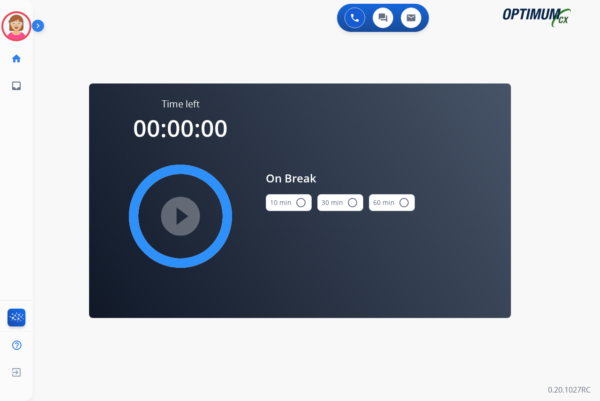
click at [300, 202] on mat-icon "radio_button_unchecked" at bounding box center [300, 202] width 11 height 11
click at [180, 217] on mat-icon "play_circle_filled" at bounding box center [180, 215] width 11 height 11
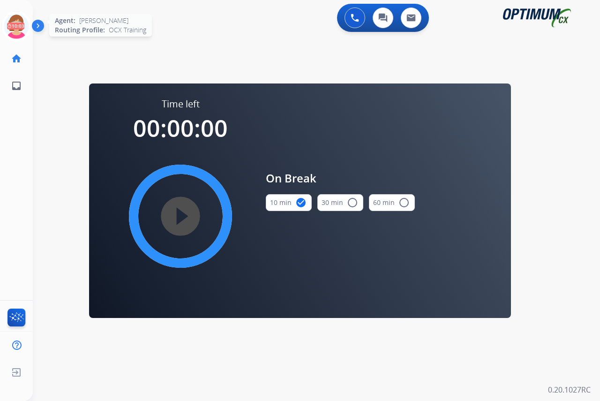
click at [16, 19] on icon at bounding box center [16, 26] width 30 height 30
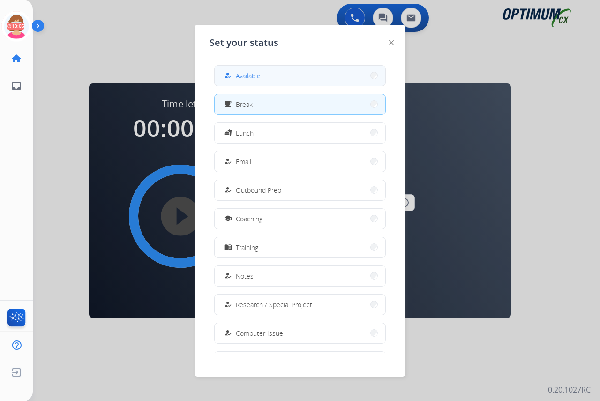
click at [258, 74] on span "Available" at bounding box center [248, 76] width 25 height 10
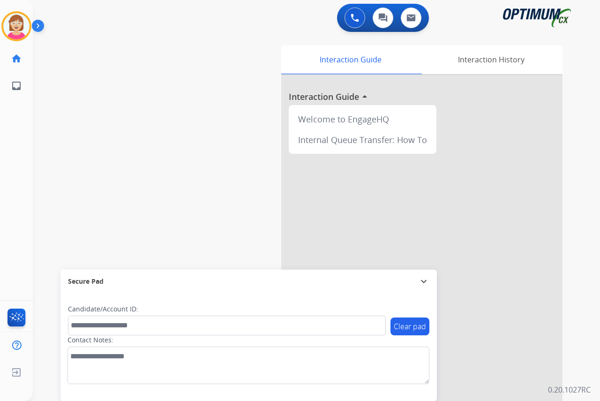
click at [26, 156] on div "[PERSON_NAME] Available Edit Avatar Agent: [PERSON_NAME] Profile: OCX Training …" at bounding box center [16, 200] width 33 height 401
drag, startPoint x: 26, startPoint y: 156, endPoint x: 244, endPoint y: 181, distance: 219.0
click at [243, 182] on div "swap_horiz Break voice bridge close_fullscreen Connect 3-Way Call merge_type Se…" at bounding box center [305, 229] width 545 height 391
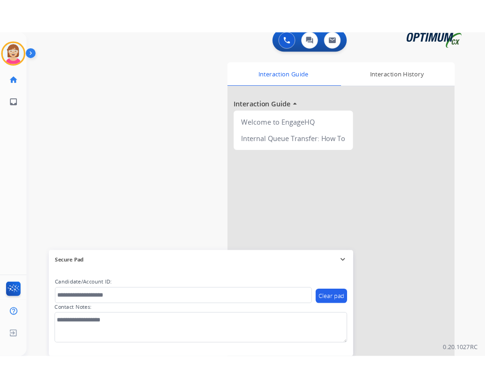
scroll to position [0, 0]
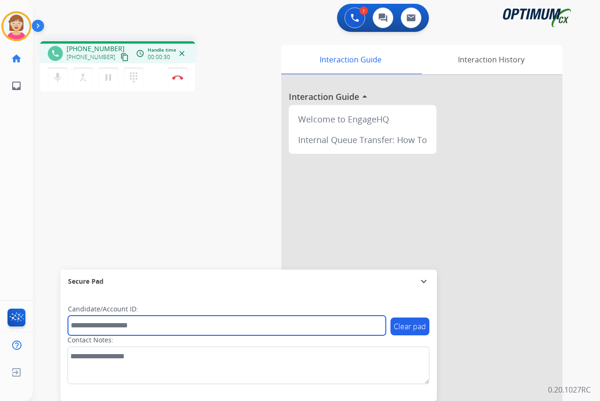
click at [82, 326] on input "text" at bounding box center [227, 325] width 318 height 20
type input "*******"
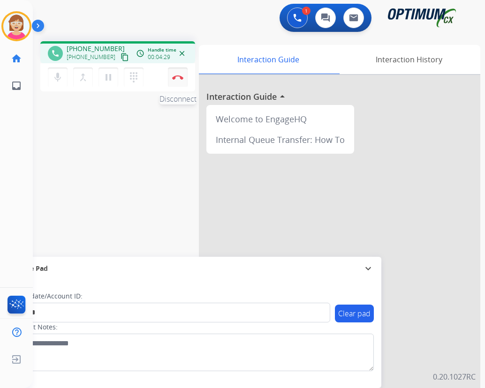
click at [179, 76] on img at bounding box center [177, 77] width 11 height 5
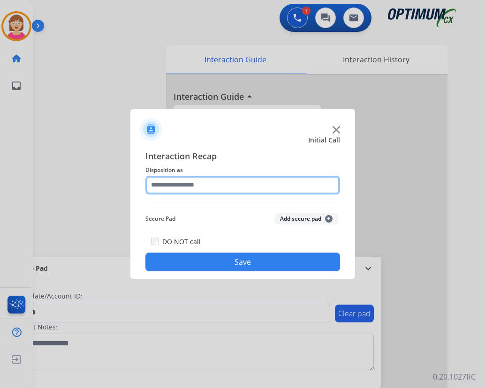
click at [167, 184] on input "text" at bounding box center [242, 185] width 194 height 19
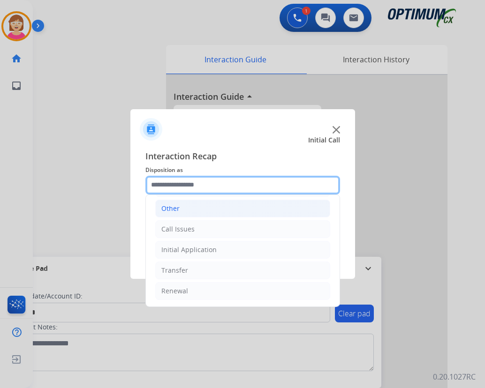
scroll to position [17, 0]
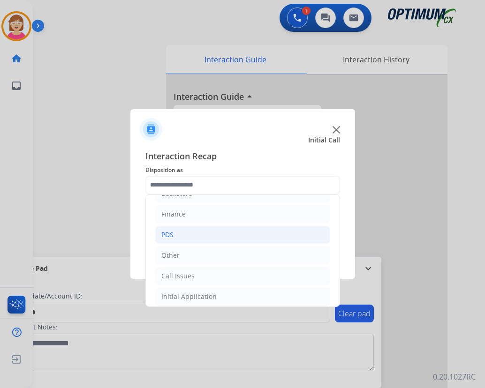
click at [186, 232] on li "PDS" at bounding box center [242, 235] width 175 height 18
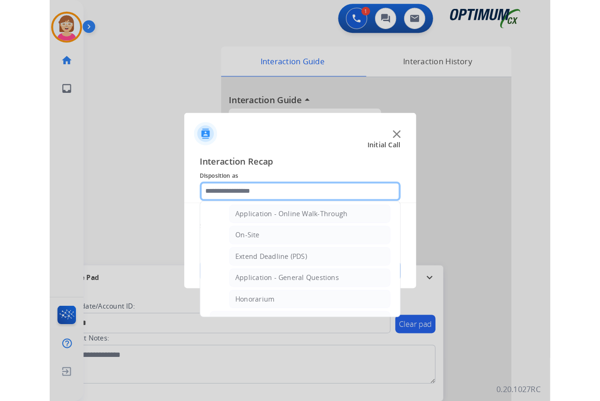
scroll to position [251, 0]
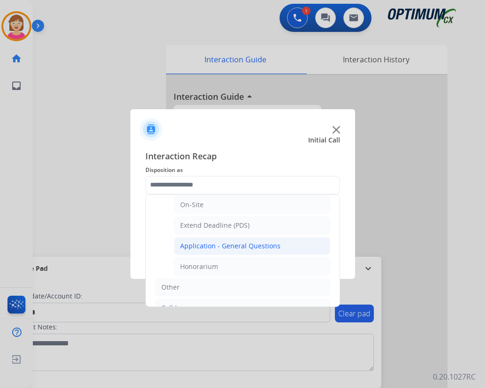
click at [223, 244] on div "Application - General Questions" at bounding box center [230, 245] width 100 height 9
type input "**********"
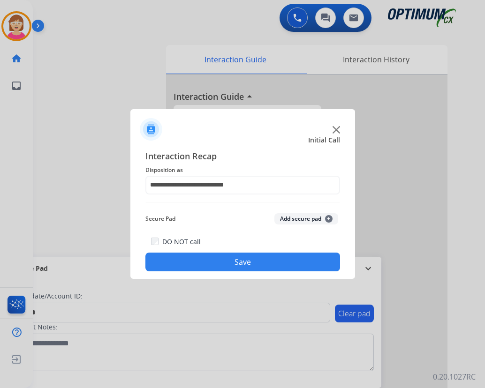
click at [329, 219] on span "+" at bounding box center [328, 218] width 7 height 7
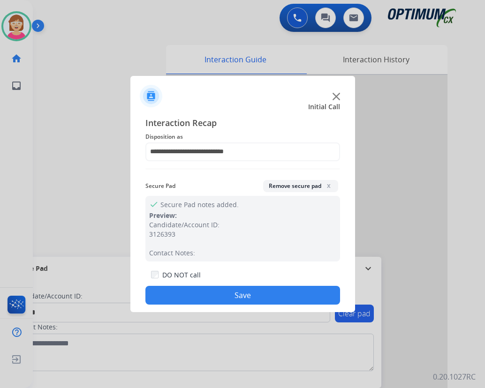
click at [197, 299] on button "Save" at bounding box center [242, 295] width 194 height 19
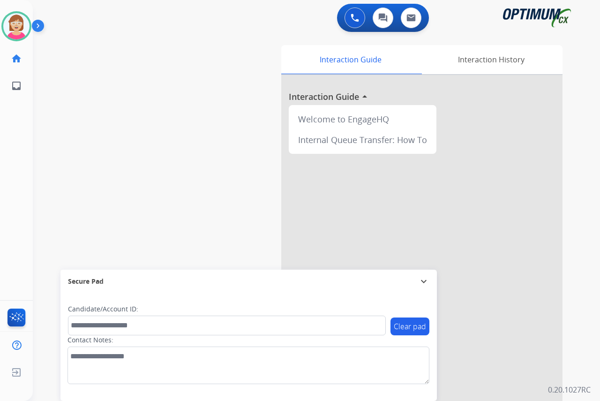
click at [28, 125] on div "[PERSON_NAME] Available Edit Avatar Agent: [PERSON_NAME] Profile: OCX Training …" at bounding box center [16, 200] width 33 height 401
click at [26, 129] on div "[PERSON_NAME] Available Edit Avatar Agent: [PERSON_NAME] Profile: OCX Training …" at bounding box center [16, 200] width 33 height 401
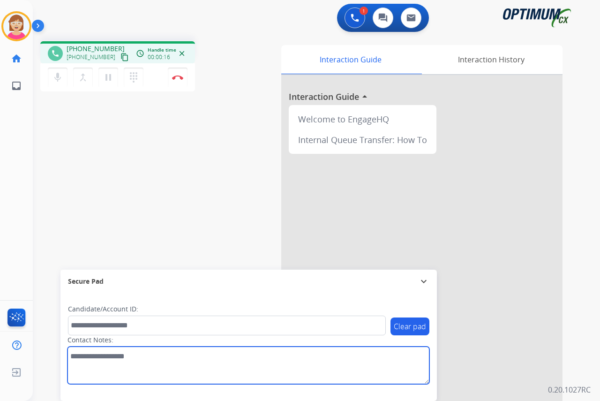
click at [83, 359] on textarea at bounding box center [248, 364] width 362 height 37
type textarea "*********"
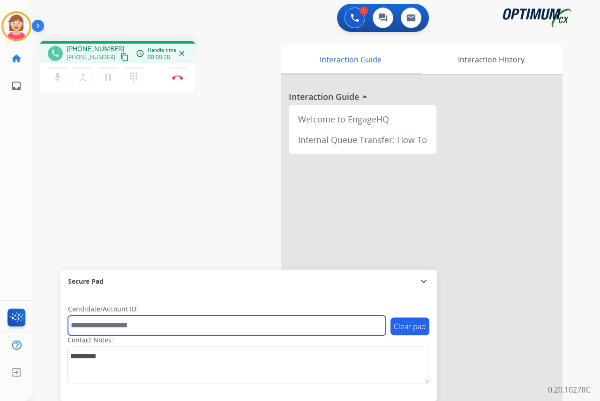
click at [80, 327] on input "text" at bounding box center [227, 325] width 318 height 20
type input "**********"
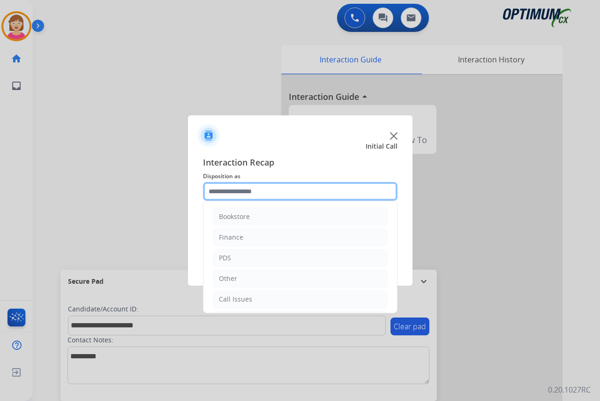
click at [216, 190] on input "text" at bounding box center [300, 191] width 194 height 19
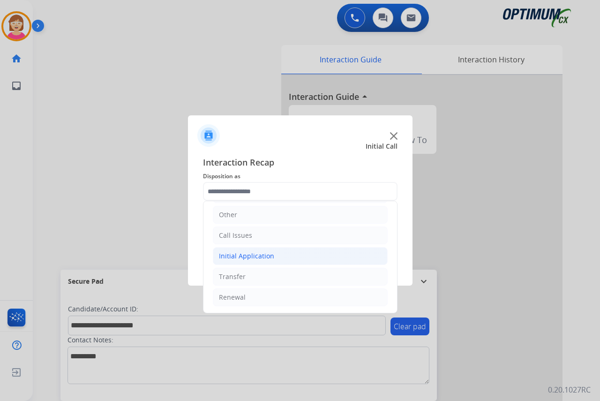
click at [250, 255] on div "Initial Application" at bounding box center [246, 255] width 55 height 9
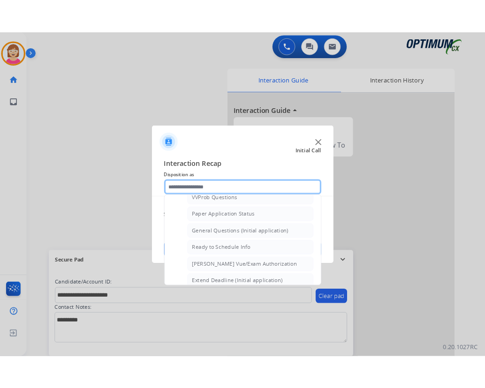
scroll to position [532, 0]
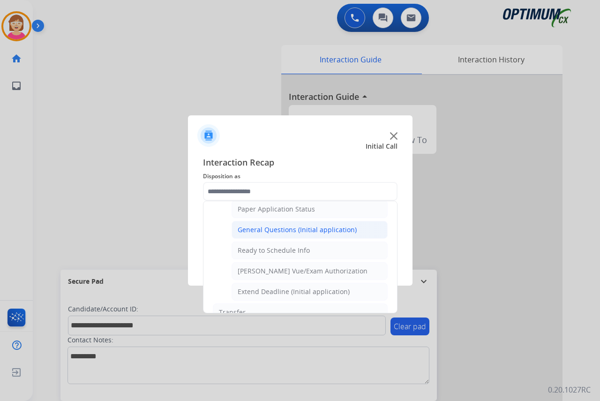
click at [285, 229] on div "General Questions (Initial application)" at bounding box center [297, 229] width 119 height 9
type input "**********"
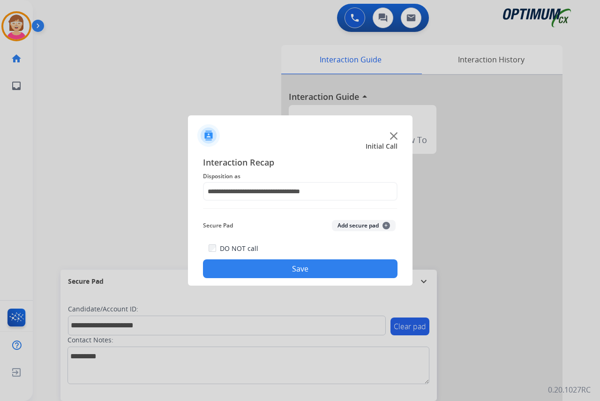
click at [388, 224] on button "Add secure pad +" at bounding box center [364, 225] width 64 height 11
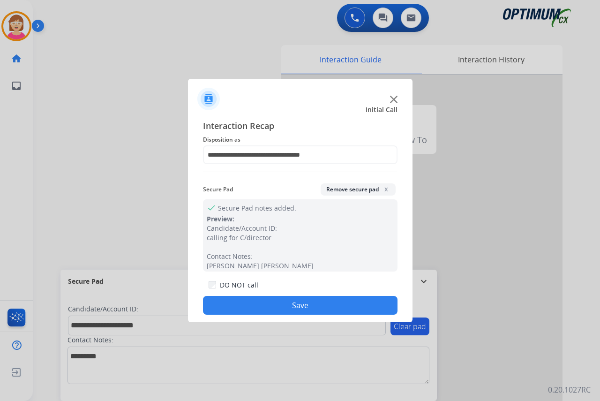
click at [263, 305] on button "Save" at bounding box center [300, 305] width 194 height 19
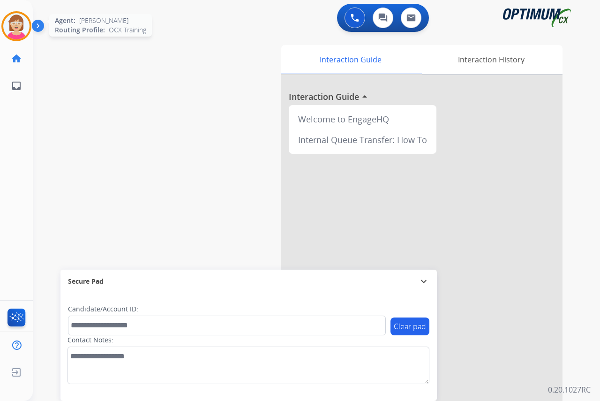
click at [16, 26] on img at bounding box center [16, 26] width 26 height 26
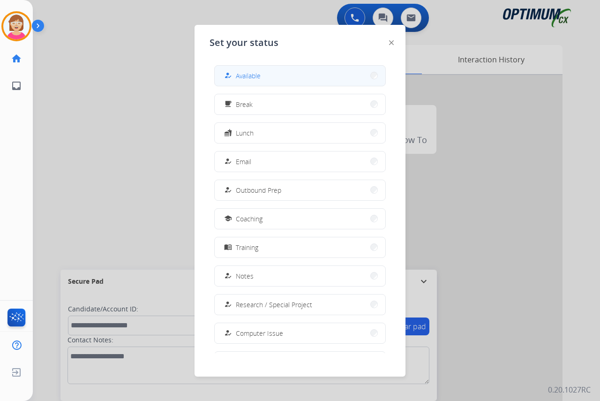
click at [267, 72] on button "how_to_reg Available" at bounding box center [300, 76] width 171 height 20
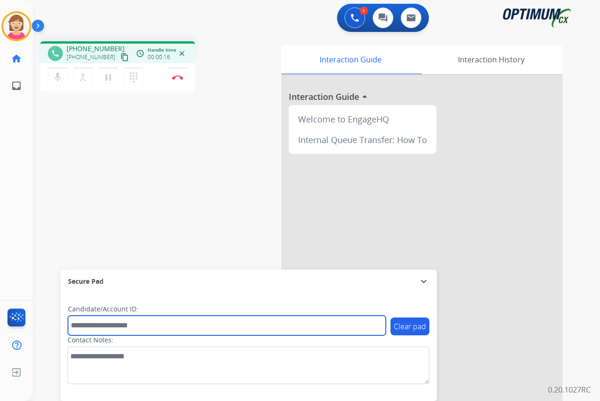
click at [84, 329] on input "text" at bounding box center [227, 325] width 318 height 20
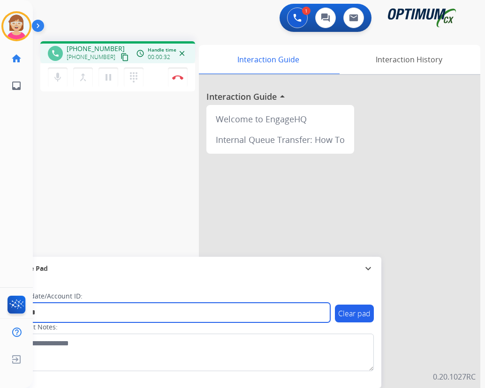
type input "*******"
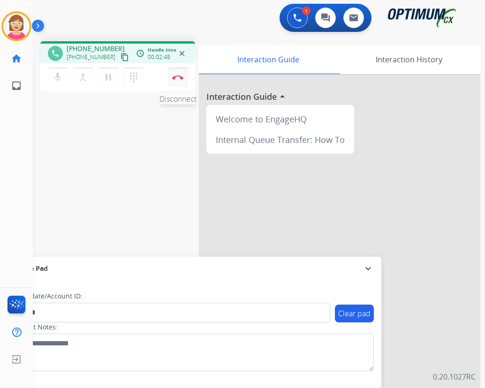
click at [179, 75] on img at bounding box center [177, 77] width 11 height 5
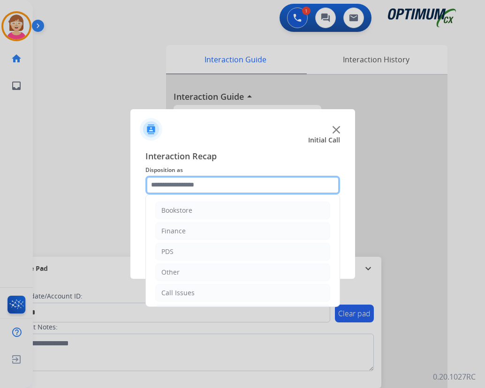
click at [168, 186] on input "text" at bounding box center [242, 185] width 194 height 19
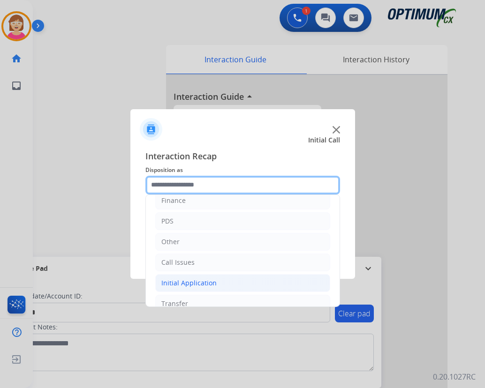
scroll to position [64, 0]
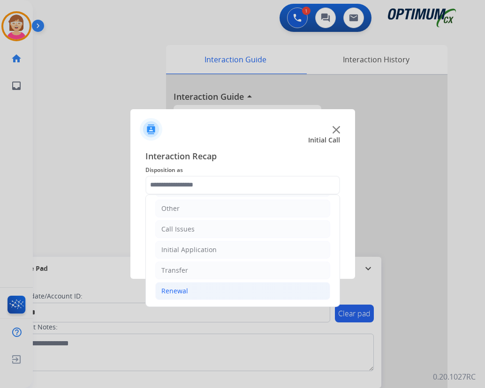
click at [177, 290] on div "Renewal" at bounding box center [174, 290] width 27 height 9
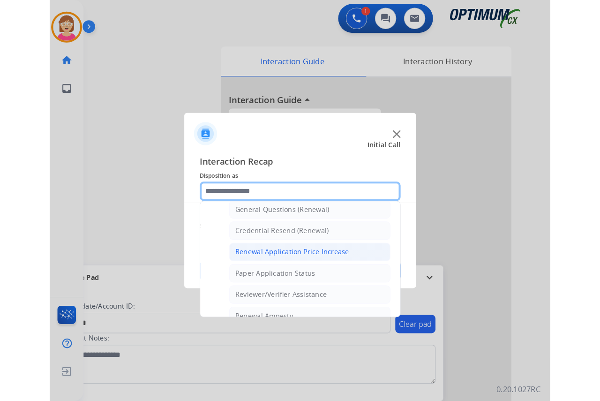
scroll to position [298, 0]
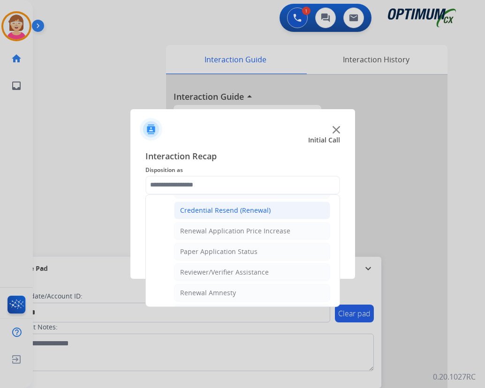
click at [227, 210] on div "Credential Resend (Renewal)" at bounding box center [225, 210] width 90 height 9
type input "**********"
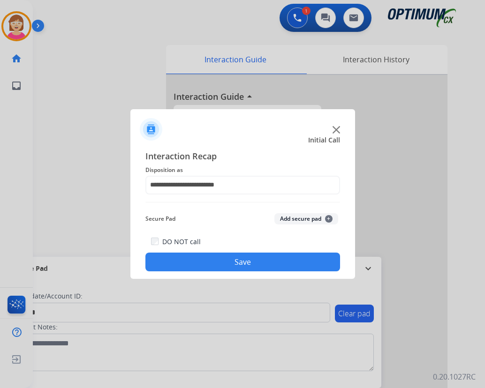
click at [326, 217] on span "+" at bounding box center [328, 218] width 7 height 7
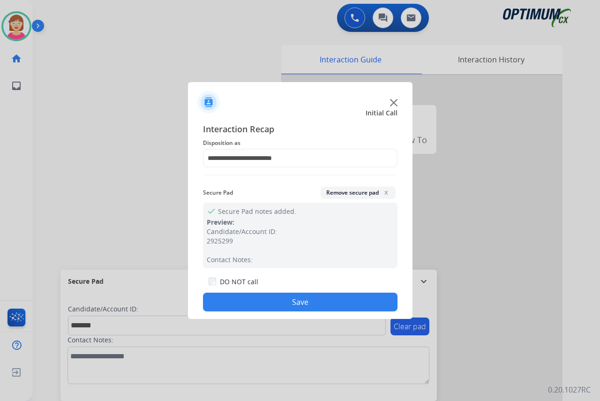
click at [256, 299] on button "Save" at bounding box center [300, 301] width 194 height 19
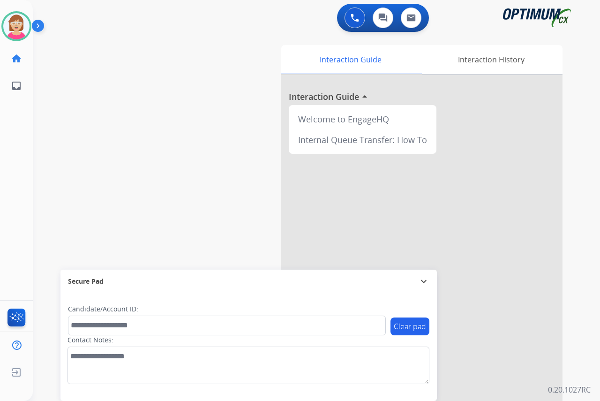
click at [30, 132] on div "[PERSON_NAME] Available Edit Avatar Agent: [PERSON_NAME] Profile: OCX Training …" at bounding box center [16, 200] width 33 height 401
click at [17, 32] on img at bounding box center [16, 26] width 26 height 26
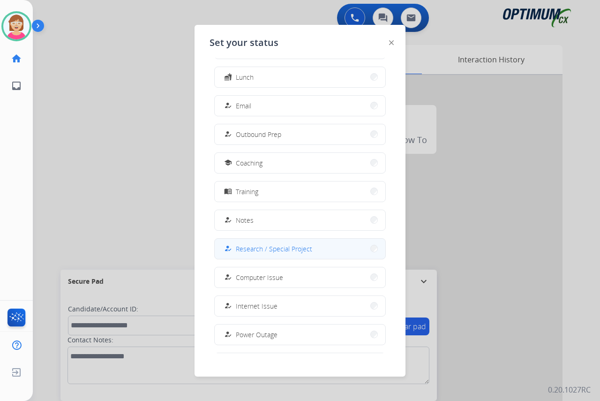
scroll to position [89, 0]
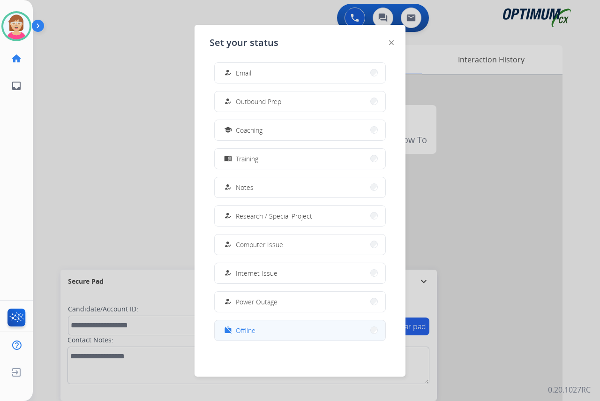
click at [254, 329] on span "Offline" at bounding box center [246, 330] width 20 height 10
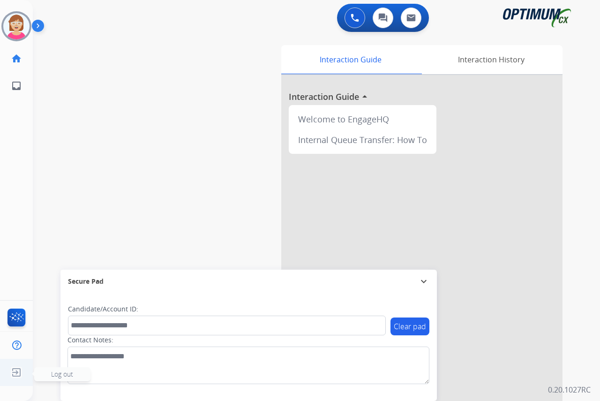
click at [15, 370] on img at bounding box center [16, 372] width 17 height 18
